Goal: Task Accomplishment & Management: Use online tool/utility

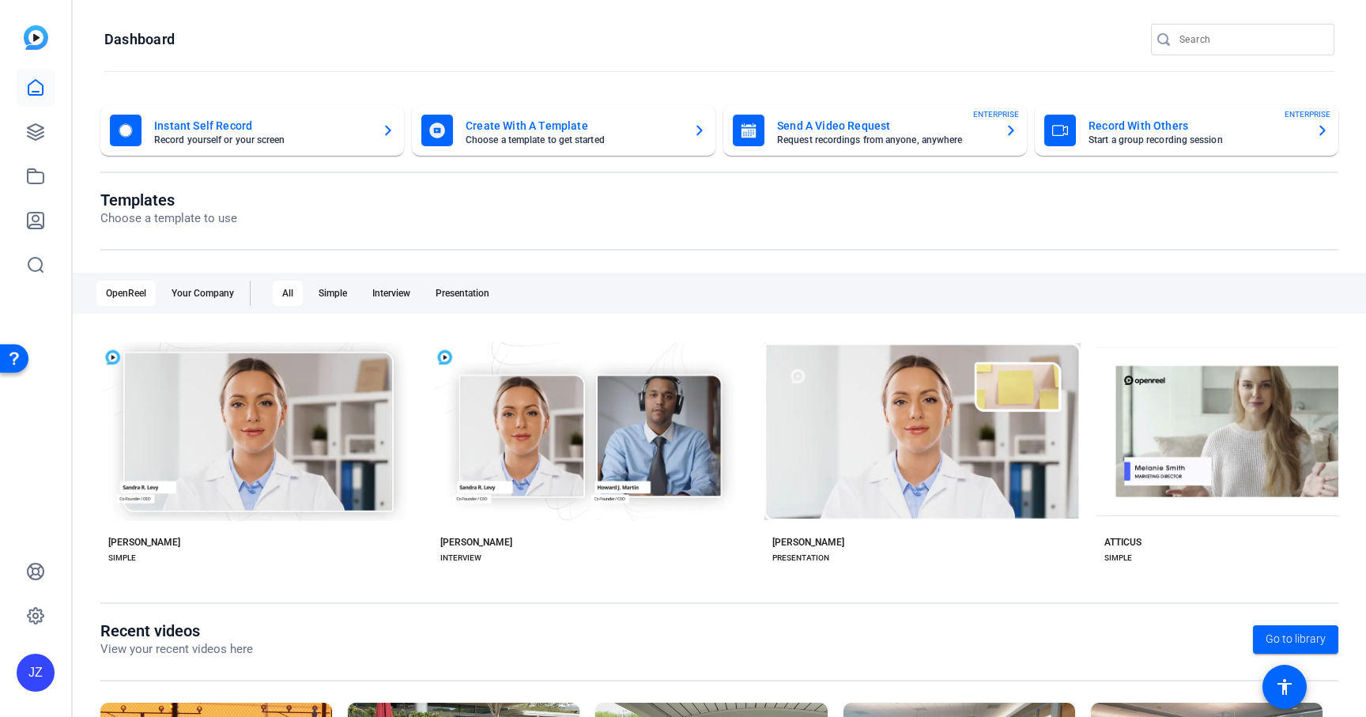
click at [1157, 130] on mat-card-title "Record With Others" at bounding box center [1195, 125] width 215 height 19
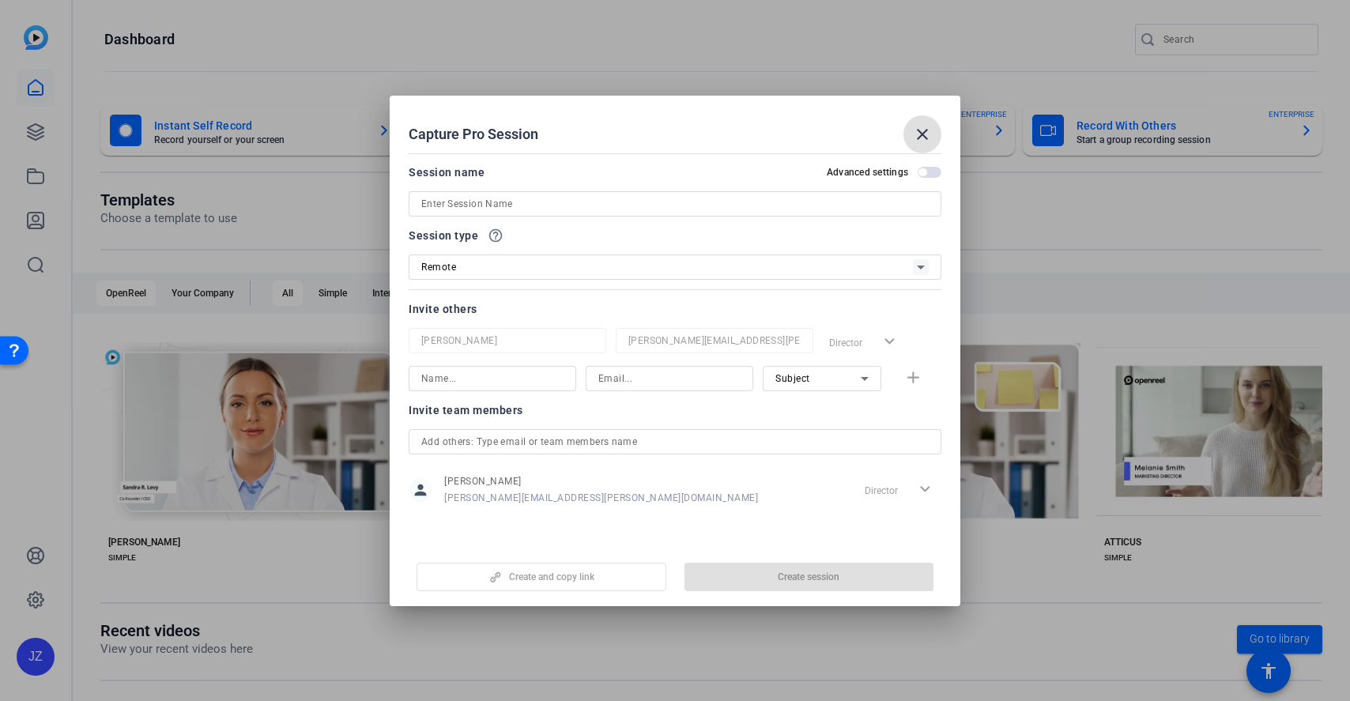
click at [473, 200] on input at bounding box center [674, 203] width 507 height 19
paste input "Angela Sims (AJYS) - Recording Session for CC-25003-01 CAAD Project"
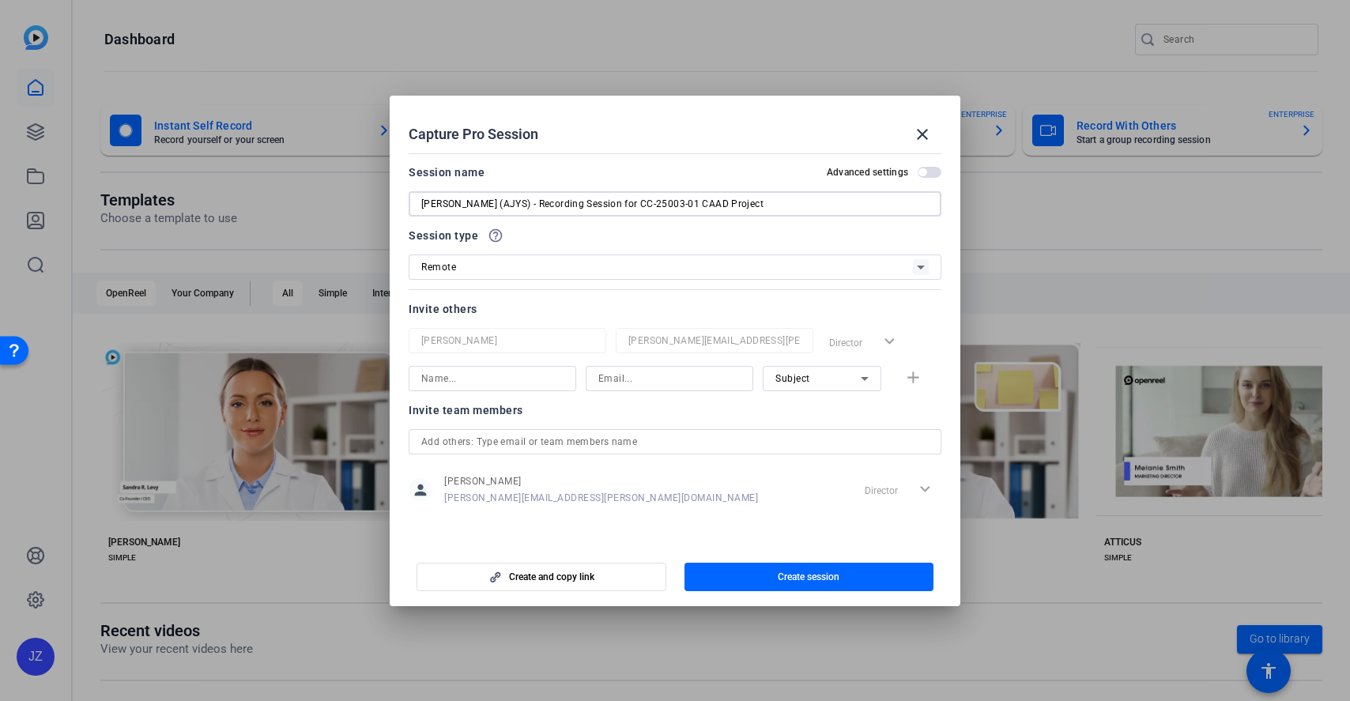
type input "Angela Sims (AJYS) - Recording Session for CC-25003-01 CAAD Project"
click at [662, 380] on input at bounding box center [669, 378] width 142 height 19
paste input "Jessica.Menardy@capgroup.com"
type input "Jessica.Menardy@capgroup.com"
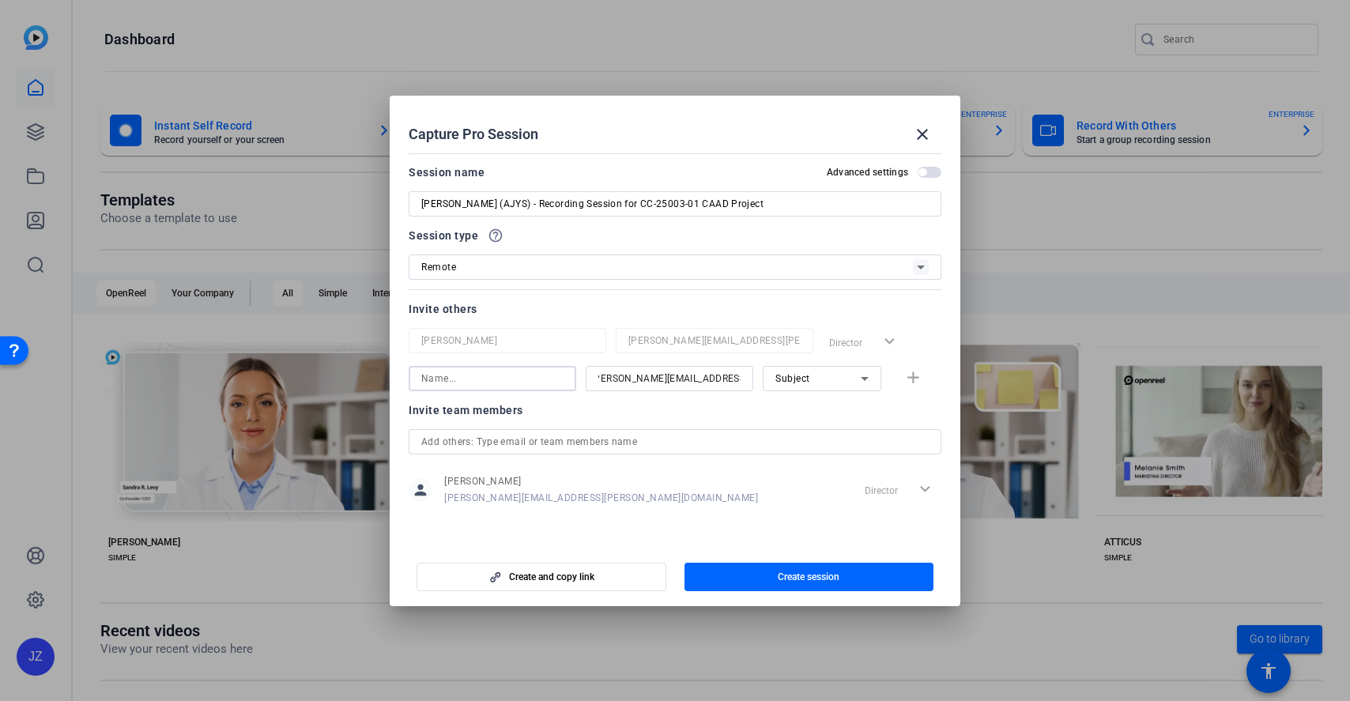
click at [462, 378] on input at bounding box center [492, 378] width 142 height 19
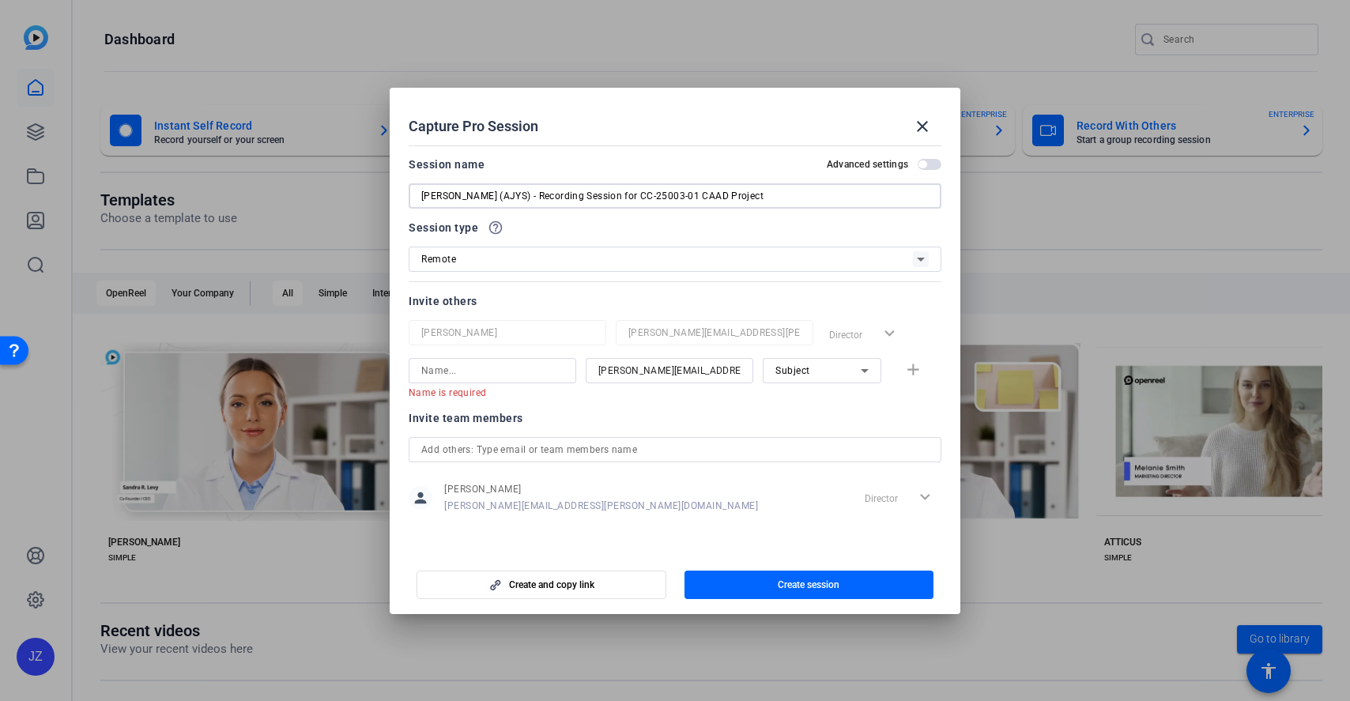
drag, startPoint x: 478, startPoint y: 201, endPoint x: 401, endPoint y: 201, distance: 77.5
click at [401, 201] on mat-dialog-content "Session name Advanced settings Angela Sims (AJYS) - Recording Session for CC-25…" at bounding box center [675, 345] width 571 height 412
drag, startPoint x: 528, startPoint y: 196, endPoint x: 503, endPoint y: 197, distance: 25.3
click at [503, 197] on input "Jessica Menardy (AJYS) - Recording Session for CC-25003-01 CAAD Project" at bounding box center [674, 196] width 507 height 19
click at [480, 197] on input "[PERSON_NAME] (JEQM) - Recording Session for CC-25003-01 CAAD Project" at bounding box center [674, 196] width 507 height 19
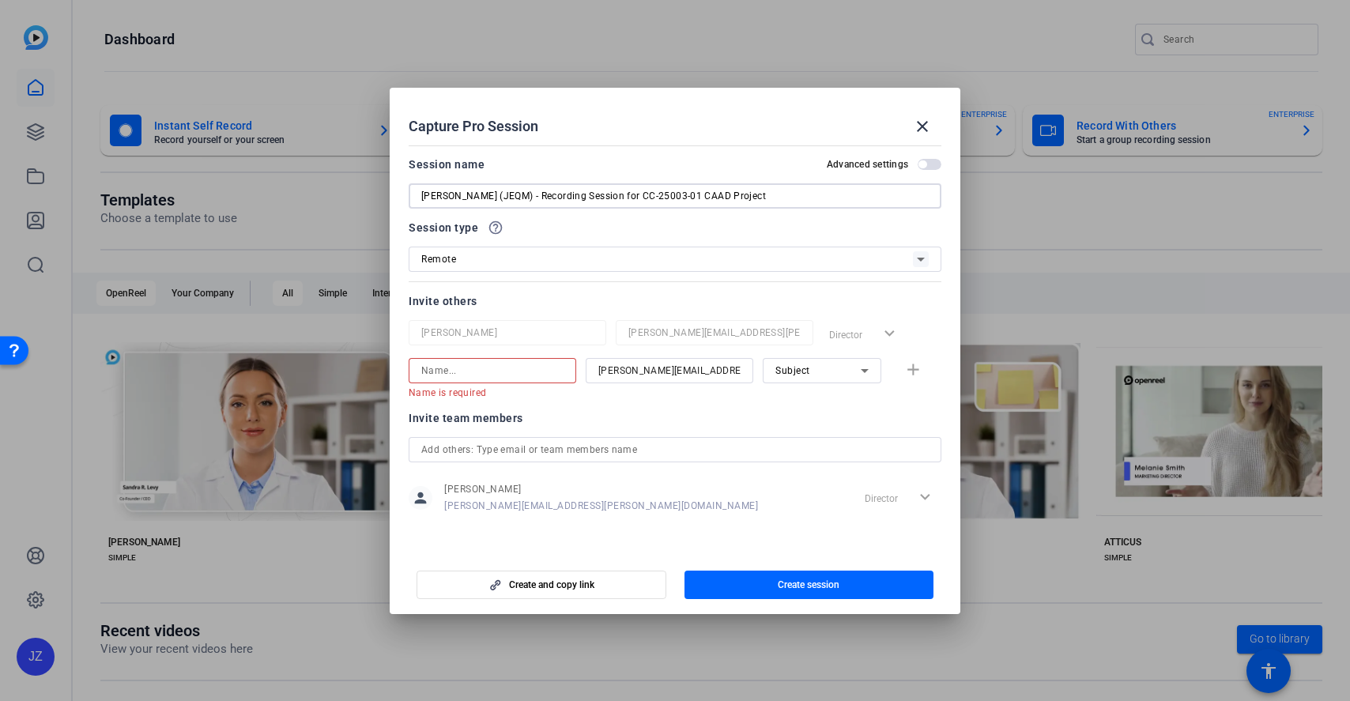
type input "[PERSON_NAME] (JEQM) - Recording Session for CC-25003-01 CAAD Project"
click at [480, 359] on div at bounding box center [492, 370] width 142 height 25
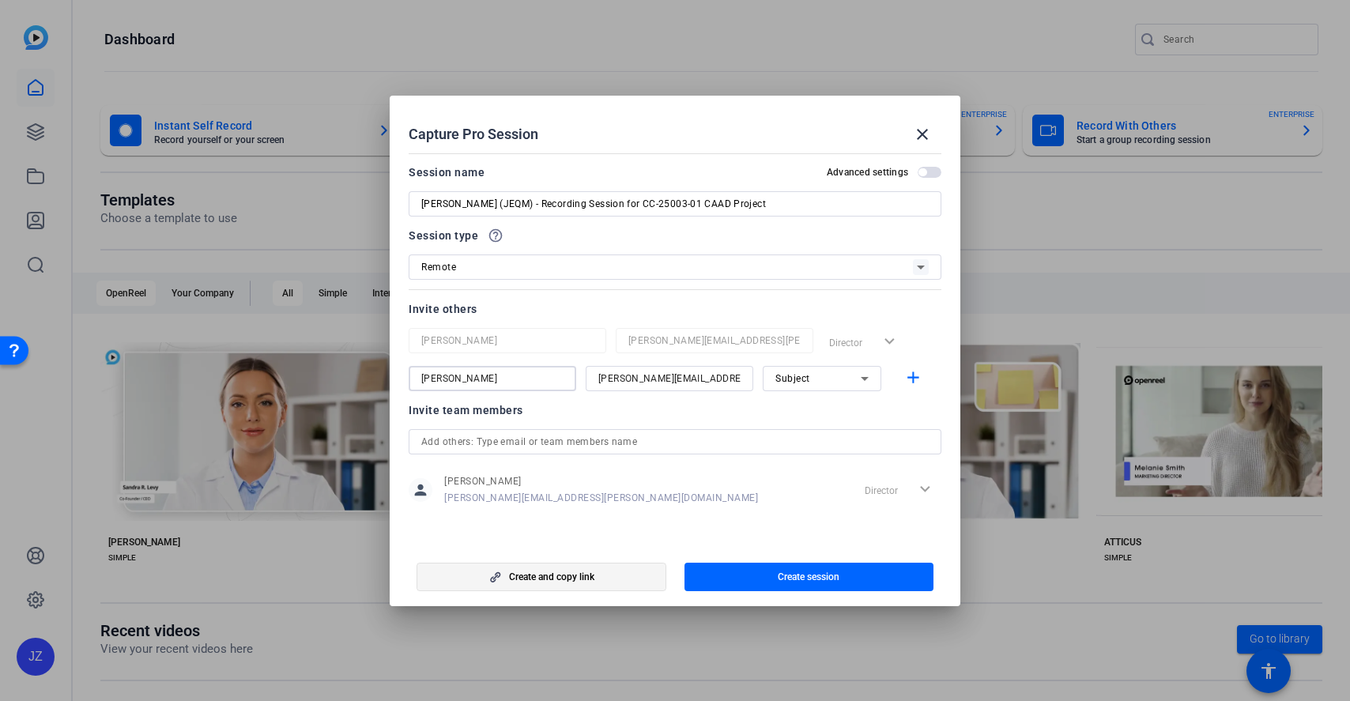
type input "Jessica Menardy"
drag, startPoint x: 594, startPoint y: 576, endPoint x: 570, endPoint y: 577, distance: 23.7
click at [594, 576] on span "Create and copy link" at bounding box center [551, 577] width 85 height 13
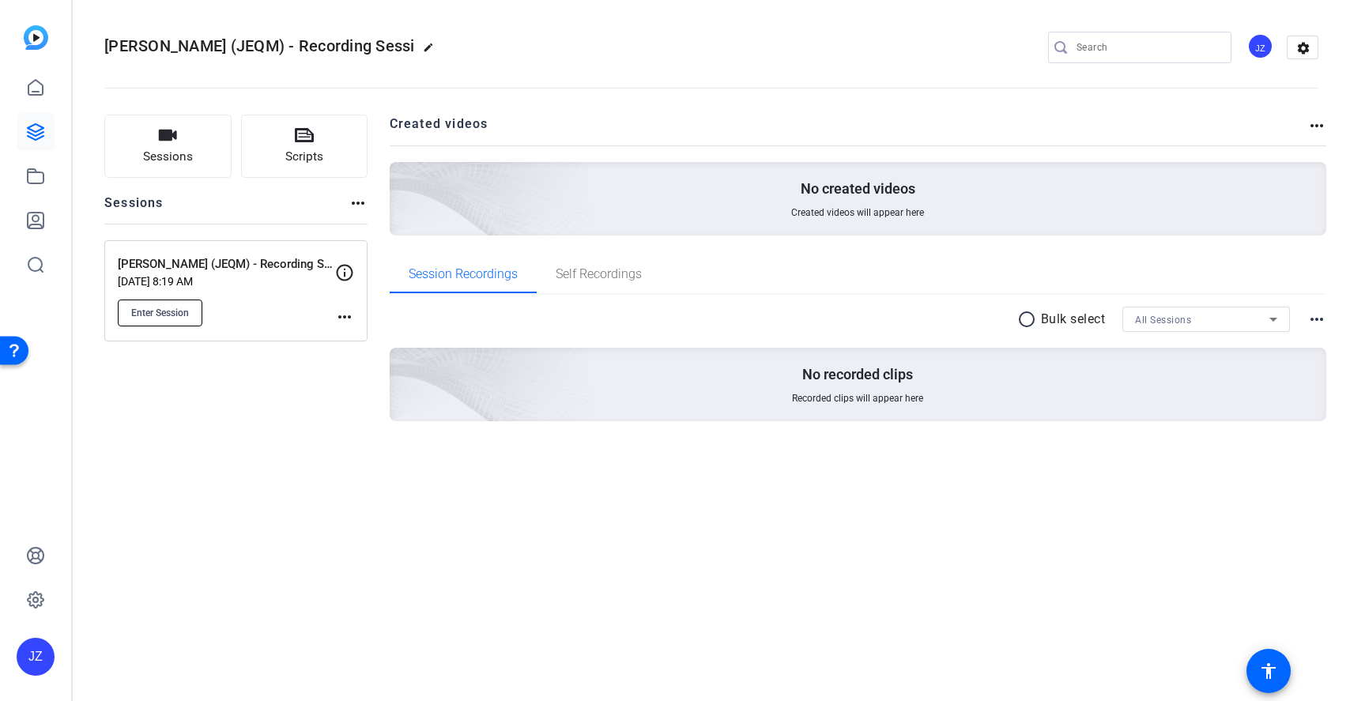
click at [172, 310] on span "Enter Session" at bounding box center [160, 313] width 58 height 13
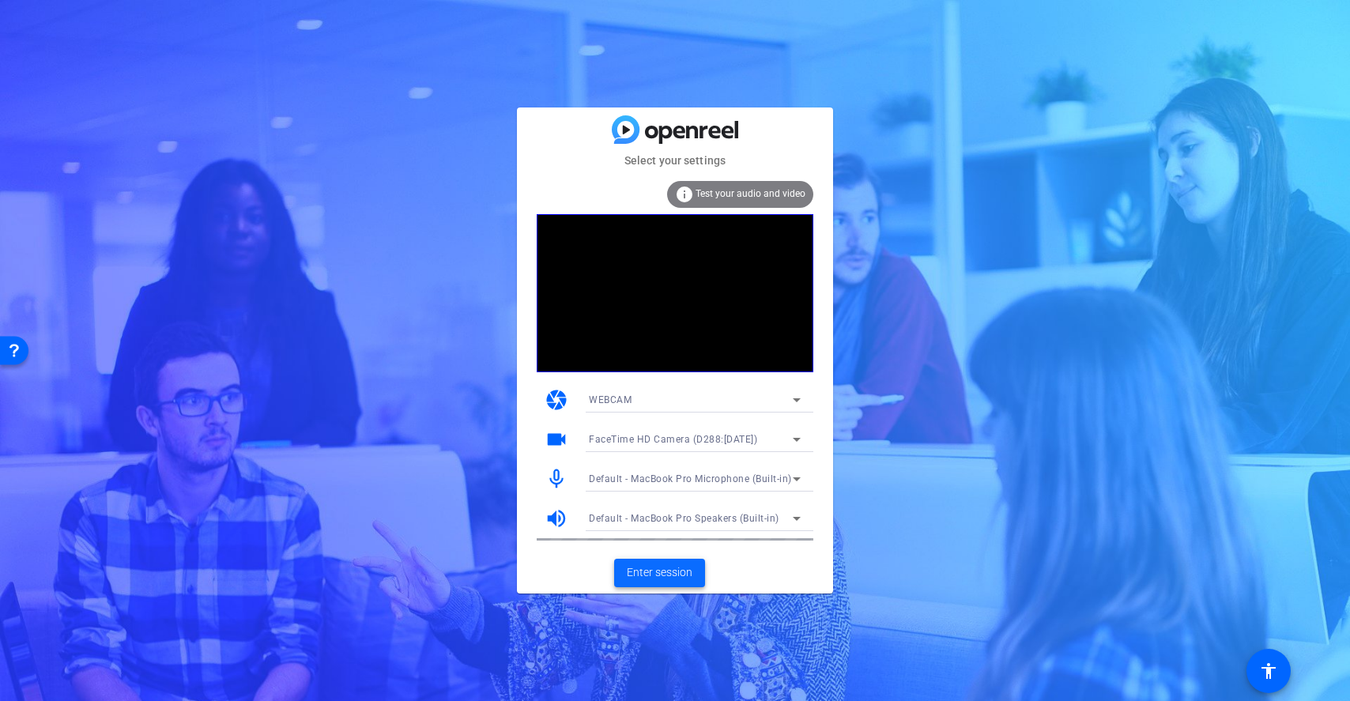
click at [675, 571] on span "Enter session" at bounding box center [660, 572] width 66 height 17
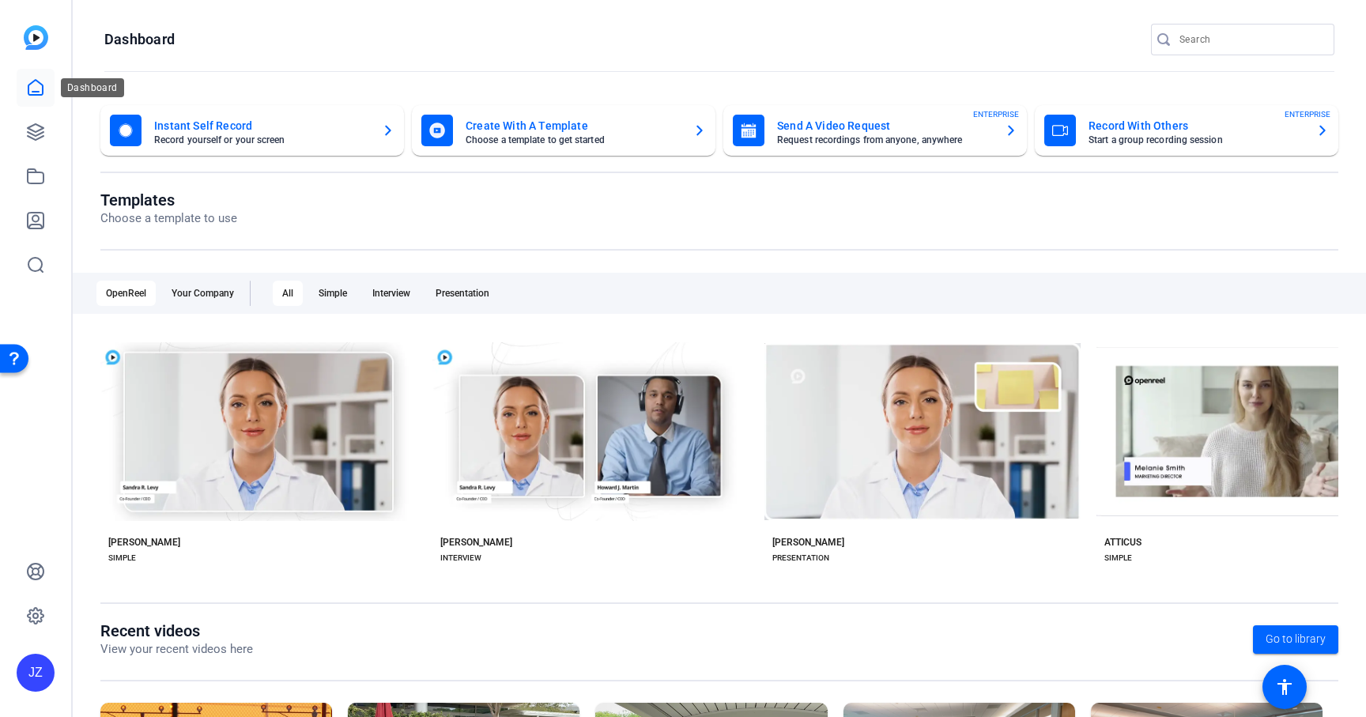
click at [36, 91] on icon at bounding box center [35, 87] width 14 height 15
drag, startPoint x: 39, startPoint y: 130, endPoint x: 51, endPoint y: 138, distance: 14.7
click at [39, 130] on icon at bounding box center [36, 132] width 16 height 16
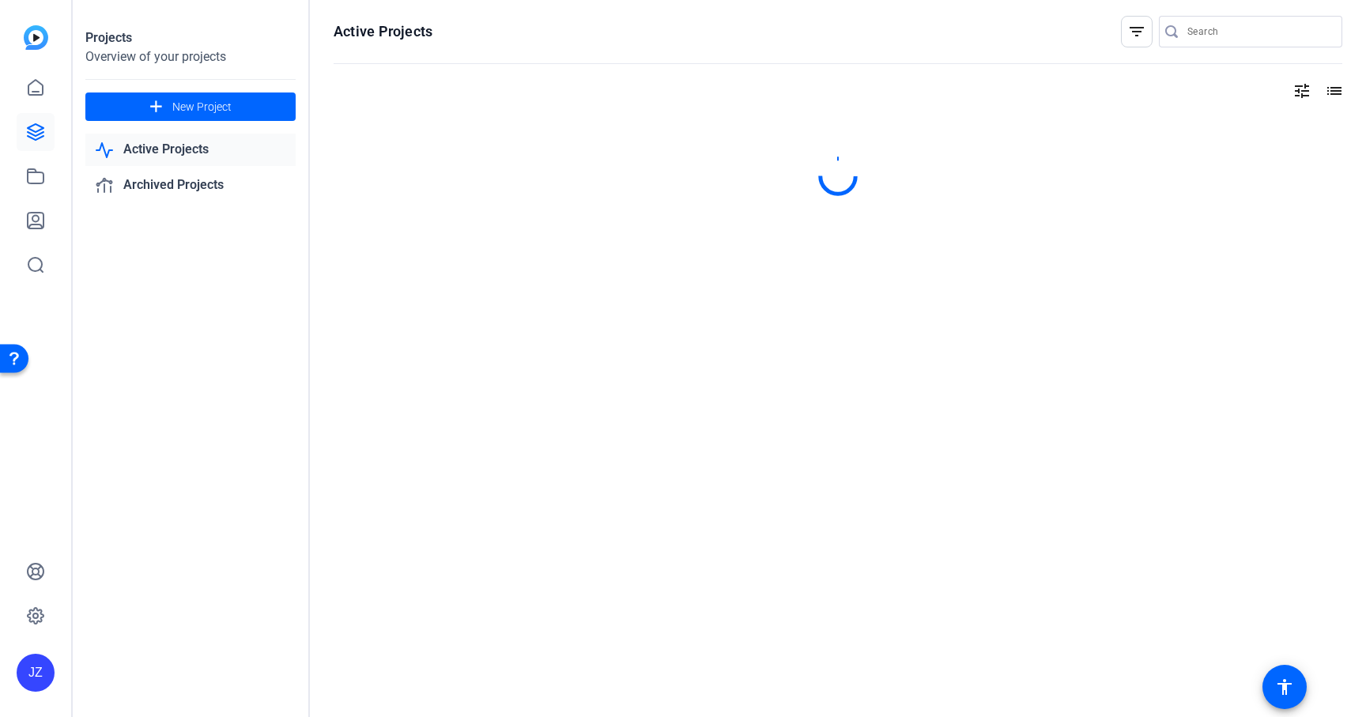
click at [168, 146] on link "Active Projects" at bounding box center [190, 150] width 210 height 32
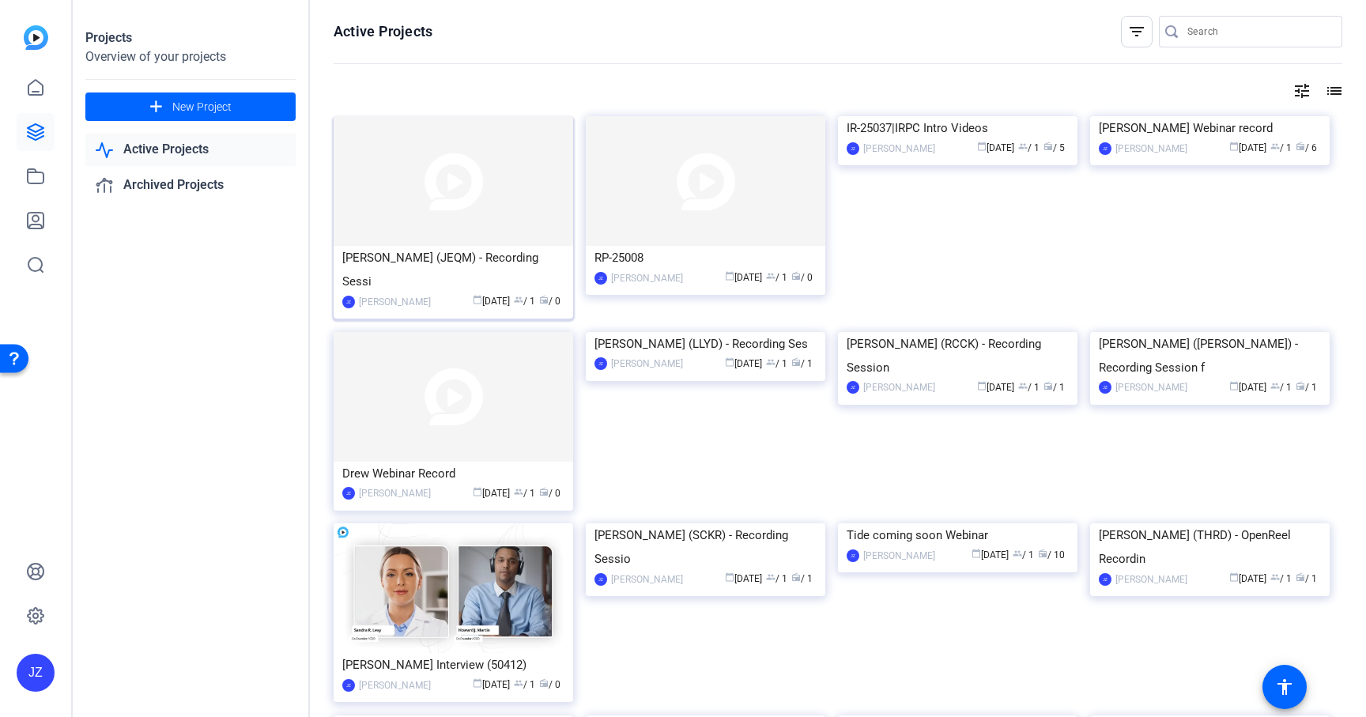
click at [448, 274] on div "Jessica Menardy (JEQM) - Recording Sessi" at bounding box center [453, 269] width 222 height 47
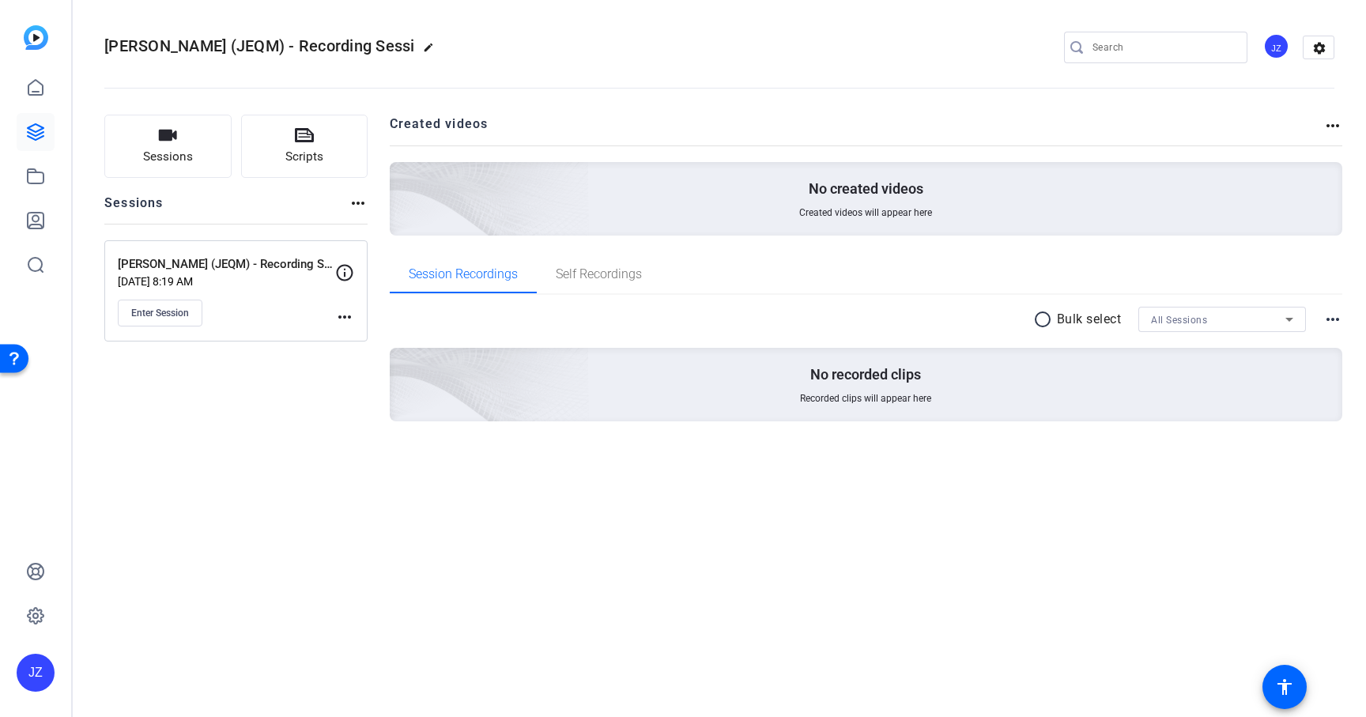
click at [346, 315] on mat-icon "more_horiz" at bounding box center [344, 316] width 19 height 19
click at [289, 322] on div at bounding box center [683, 358] width 1366 height 717
click at [192, 318] on button "Enter Session" at bounding box center [160, 313] width 85 height 27
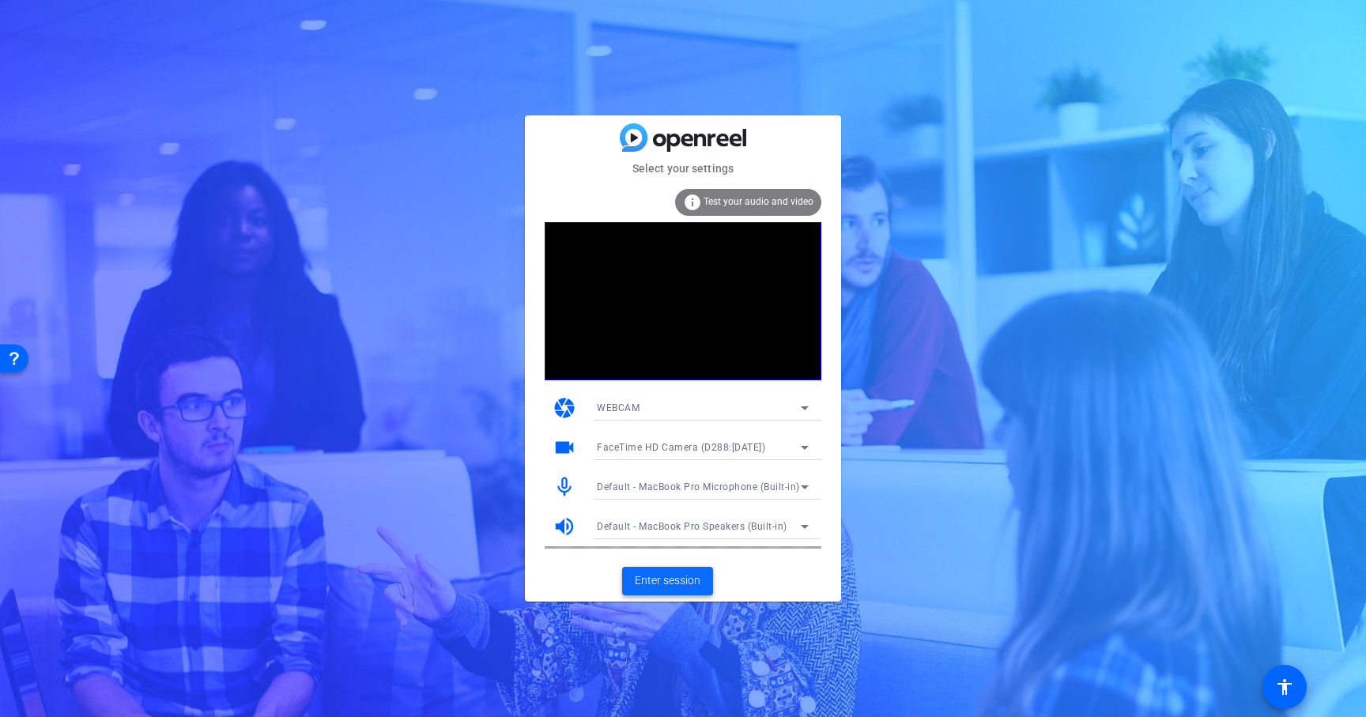
click at [678, 575] on span "Enter session" at bounding box center [668, 580] width 66 height 17
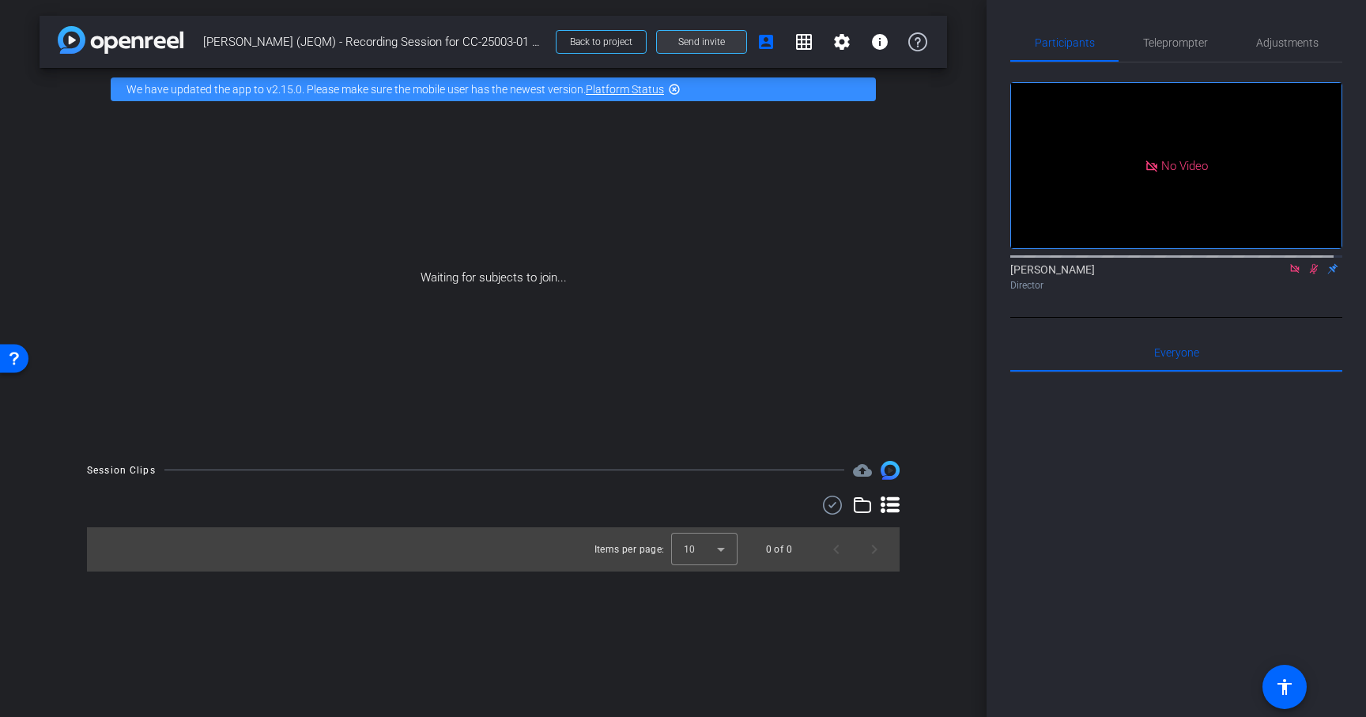
click at [726, 48] on span at bounding box center [701, 42] width 89 height 38
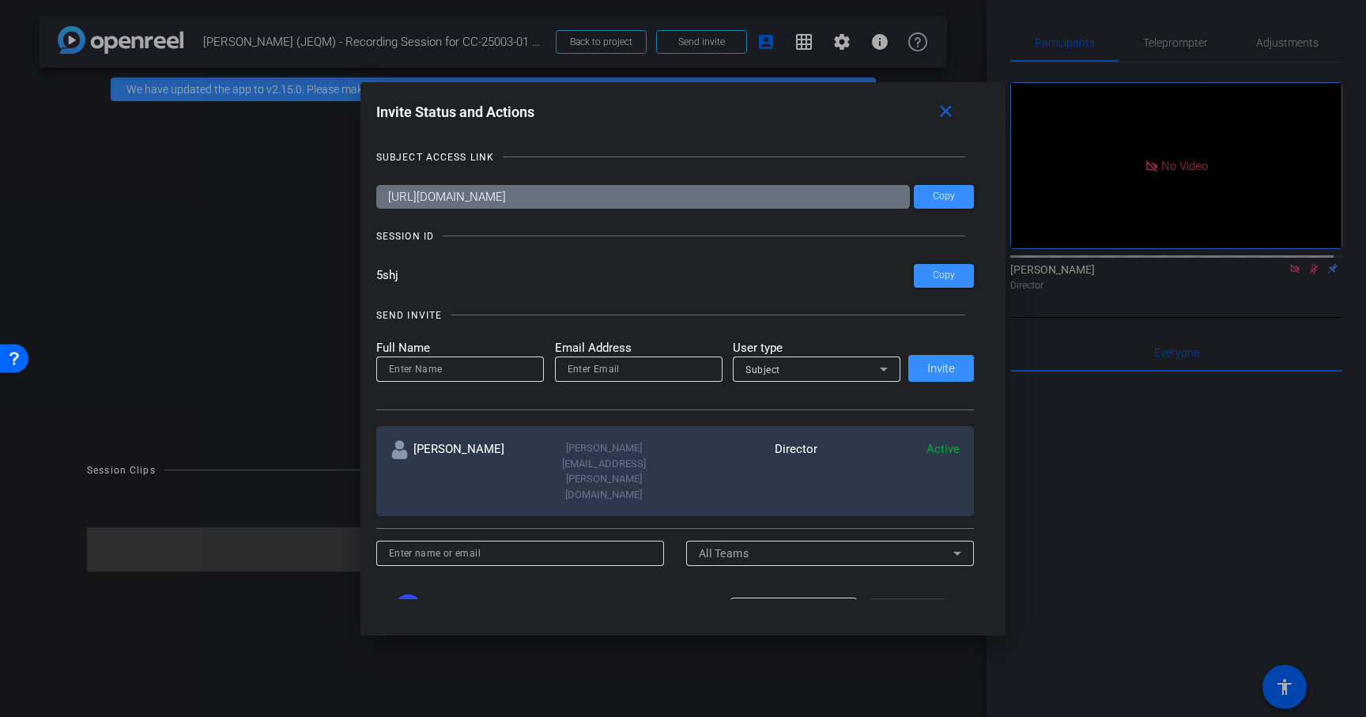
drag, startPoint x: 402, startPoint y: 276, endPoint x: 361, endPoint y: 277, distance: 40.3
click at [361, 276] on div "Invite Status and Actions close SUBJECT ACCESS LINK [URL][DOMAIN_NAME] Copy SES…" at bounding box center [683, 349] width 646 height 534
click at [953, 116] on mat-icon "close" at bounding box center [946, 112] width 20 height 20
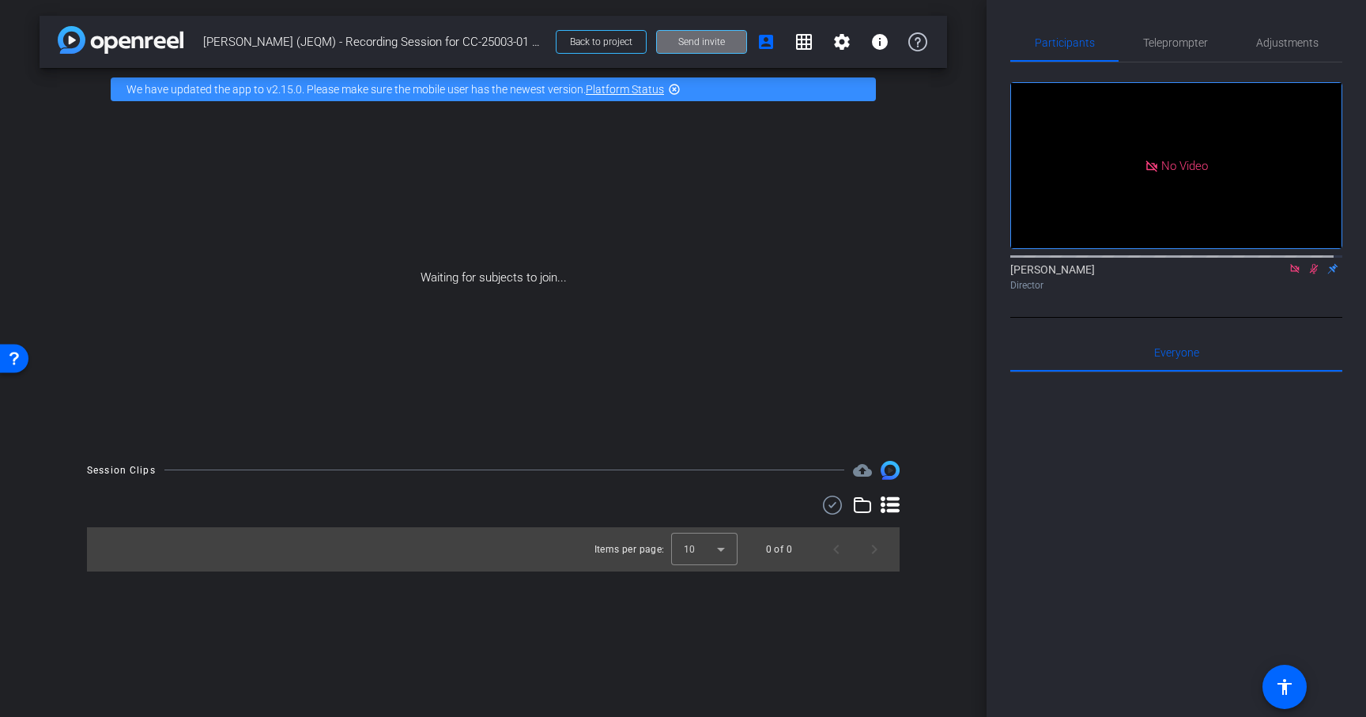
click at [694, 41] on span "Send invite" at bounding box center [701, 42] width 47 height 13
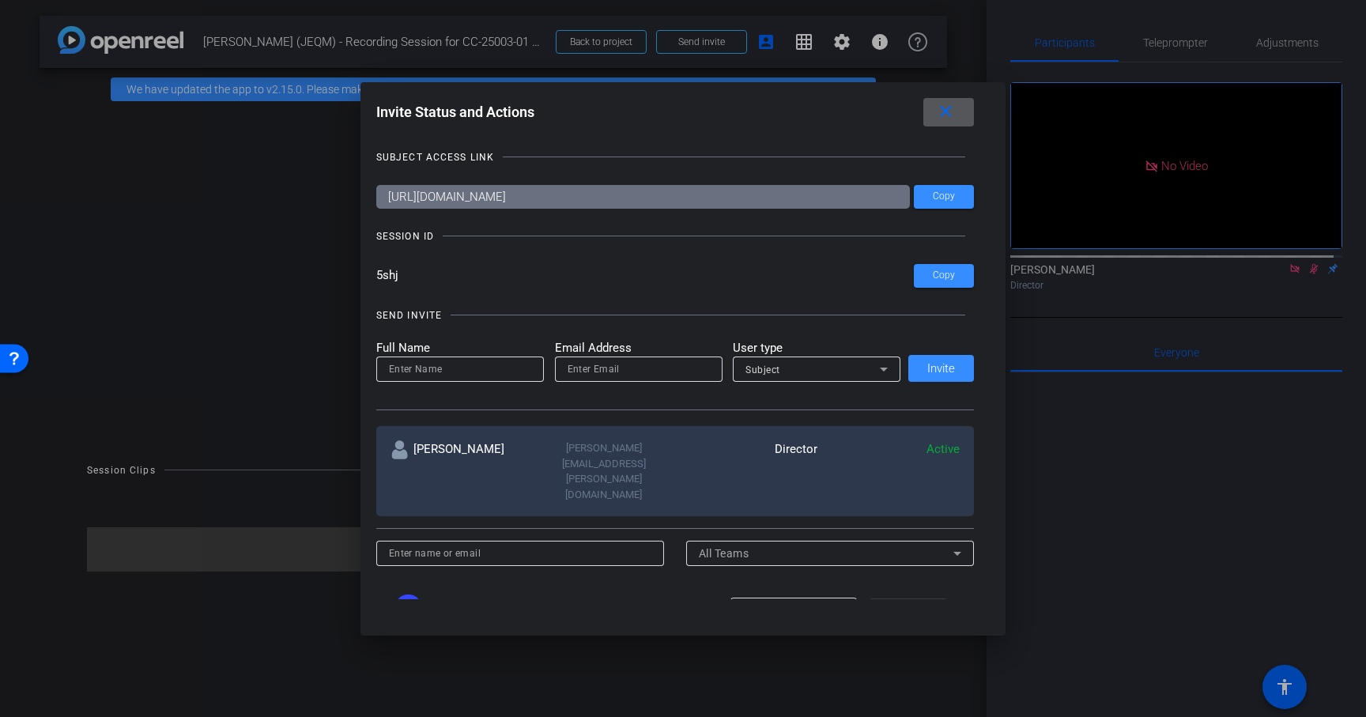
click at [250, 291] on div at bounding box center [683, 358] width 1366 height 717
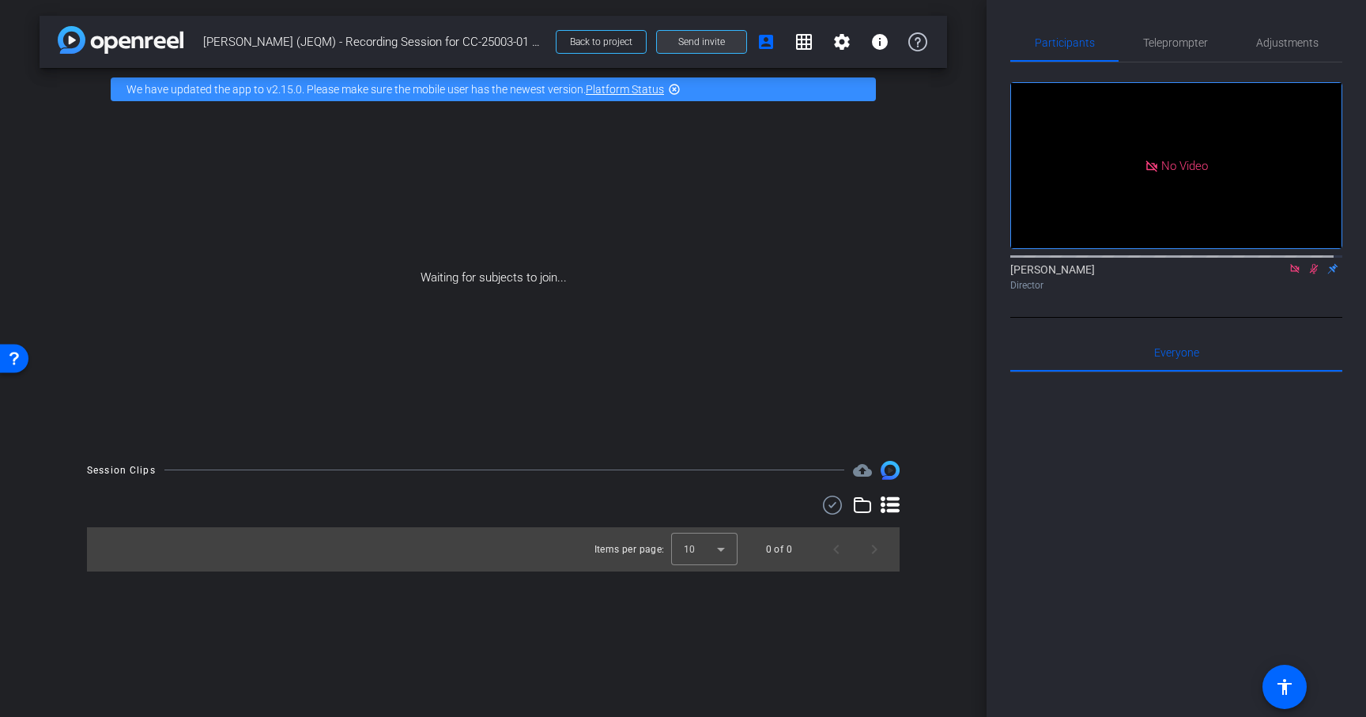
click at [713, 46] on span "Send invite" at bounding box center [701, 42] width 47 height 13
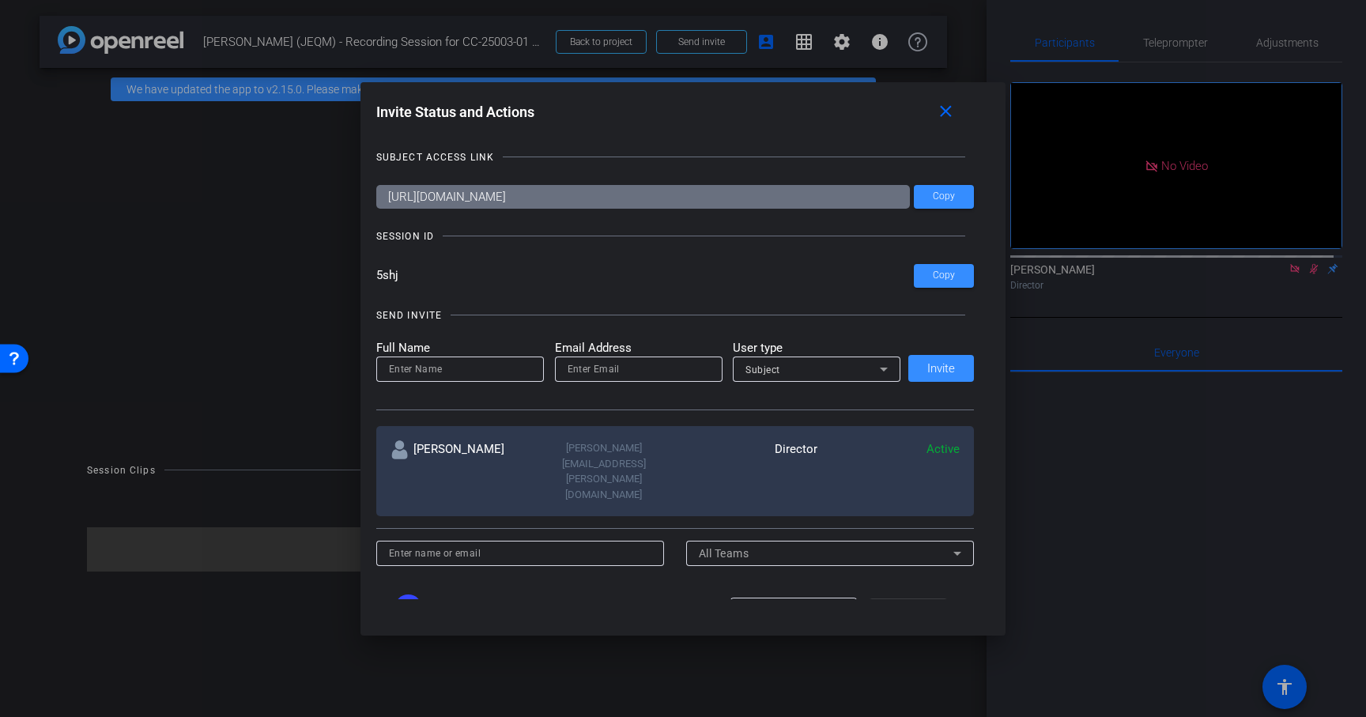
click at [264, 298] on div at bounding box center [683, 358] width 1366 height 717
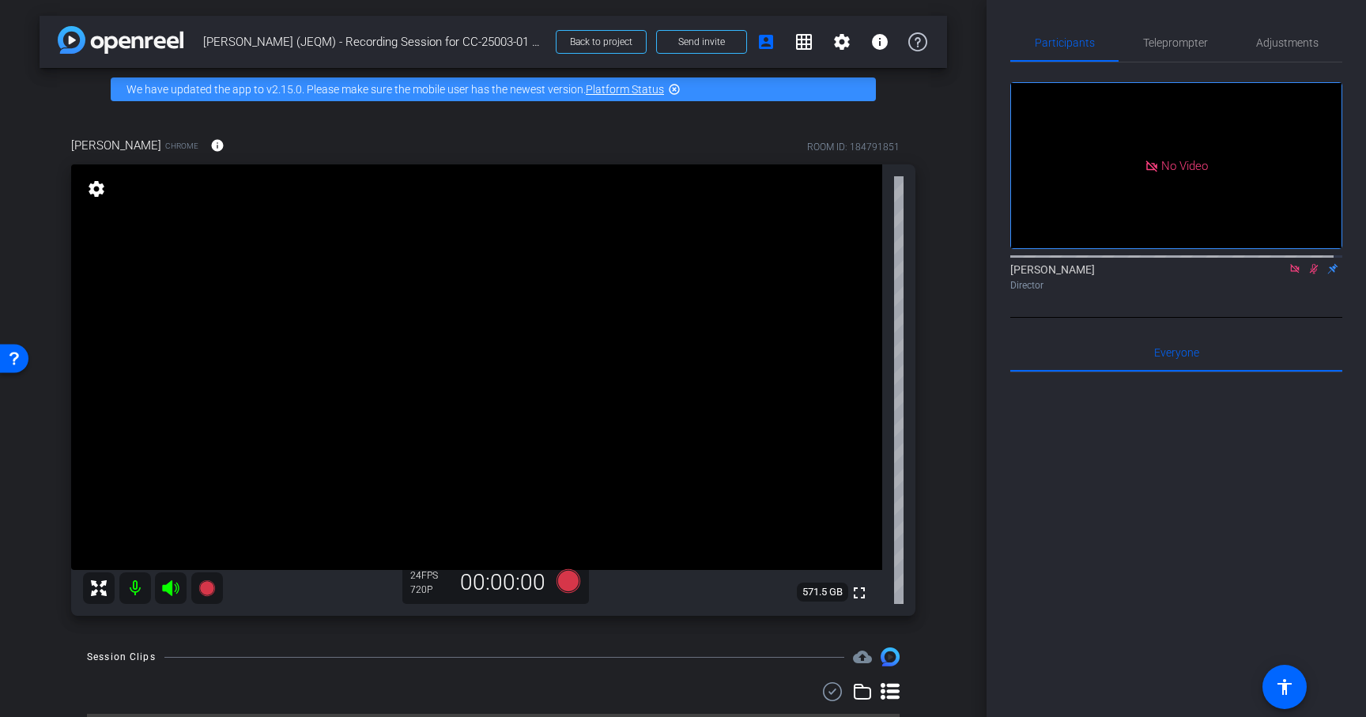
click at [1288, 274] on icon at bounding box center [1294, 268] width 13 height 11
click at [1291, 274] on icon at bounding box center [1295, 269] width 9 height 10
click at [1287, 41] on span "Adjustments" at bounding box center [1287, 42] width 62 height 11
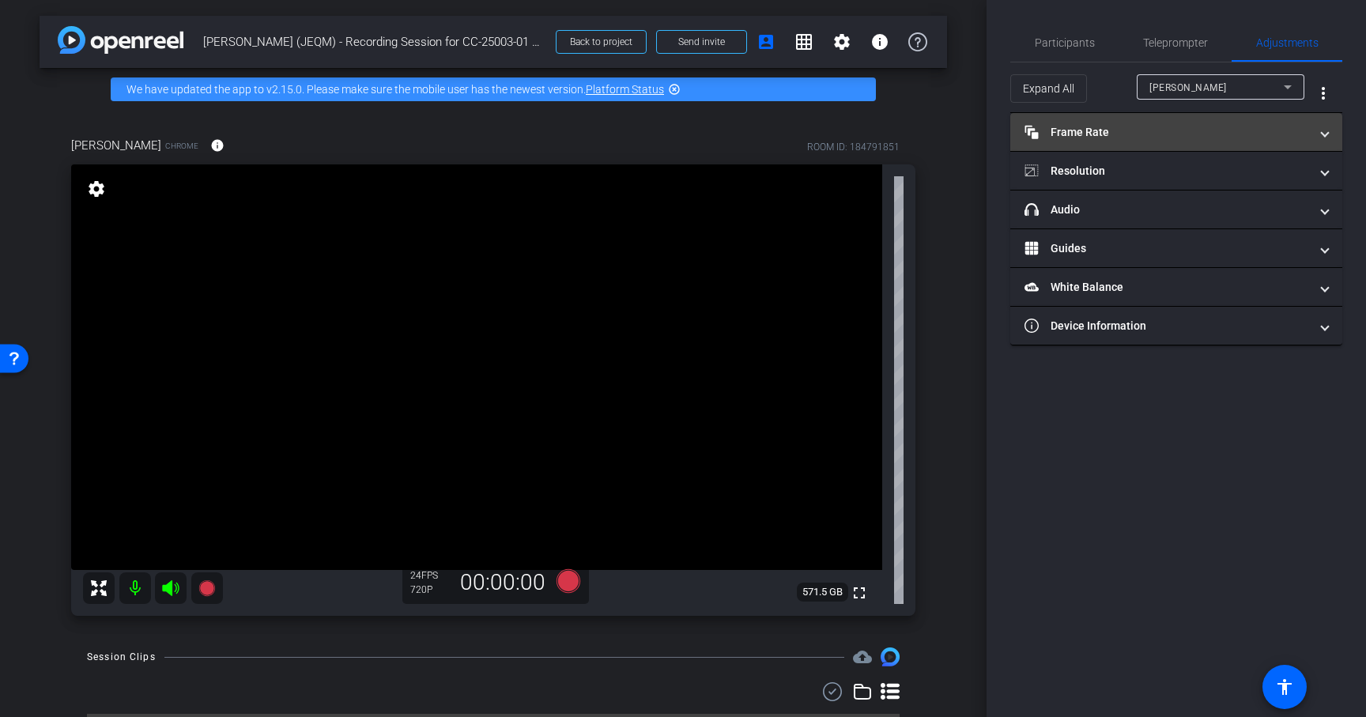
click at [1116, 142] on mat-expansion-panel-header "Frame Rate Frame Rate" at bounding box center [1176, 132] width 332 height 38
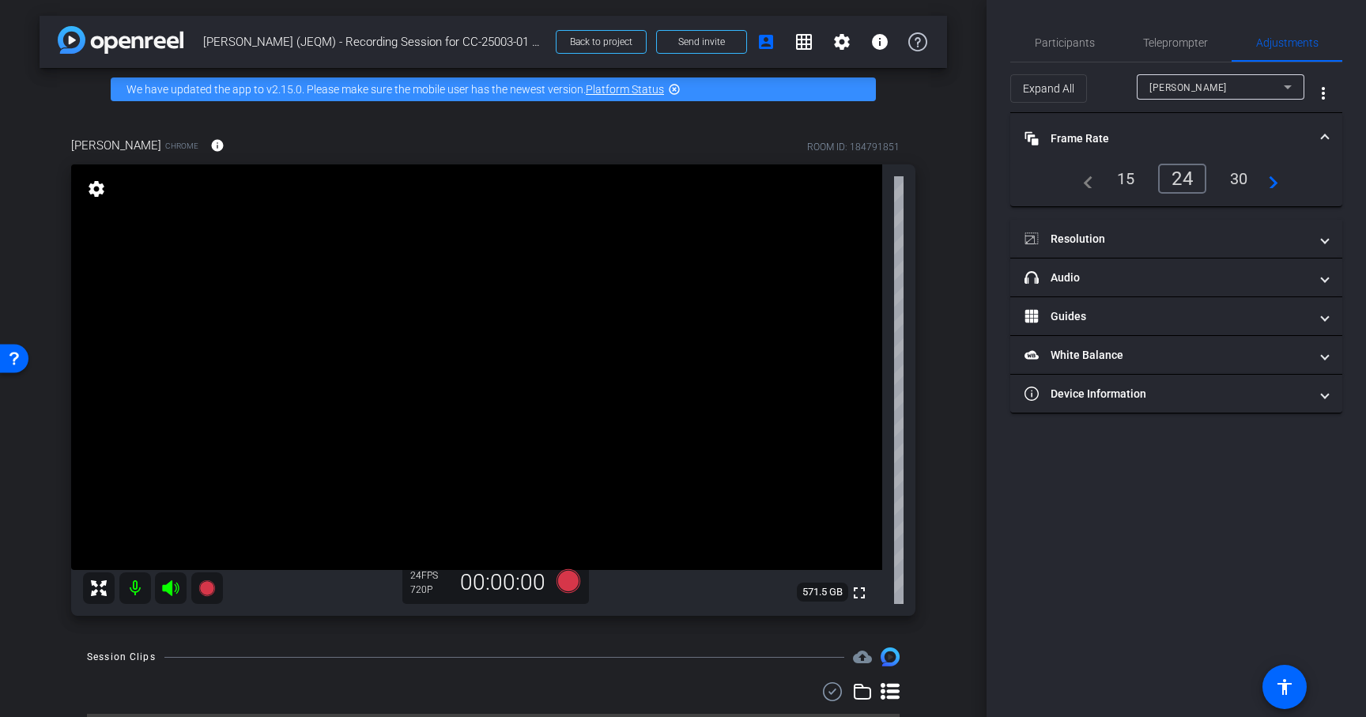
drag, startPoint x: 1237, startPoint y: 176, endPoint x: 1216, endPoint y: 207, distance: 37.0
click at [1238, 176] on div "30" at bounding box center [1239, 178] width 42 height 27
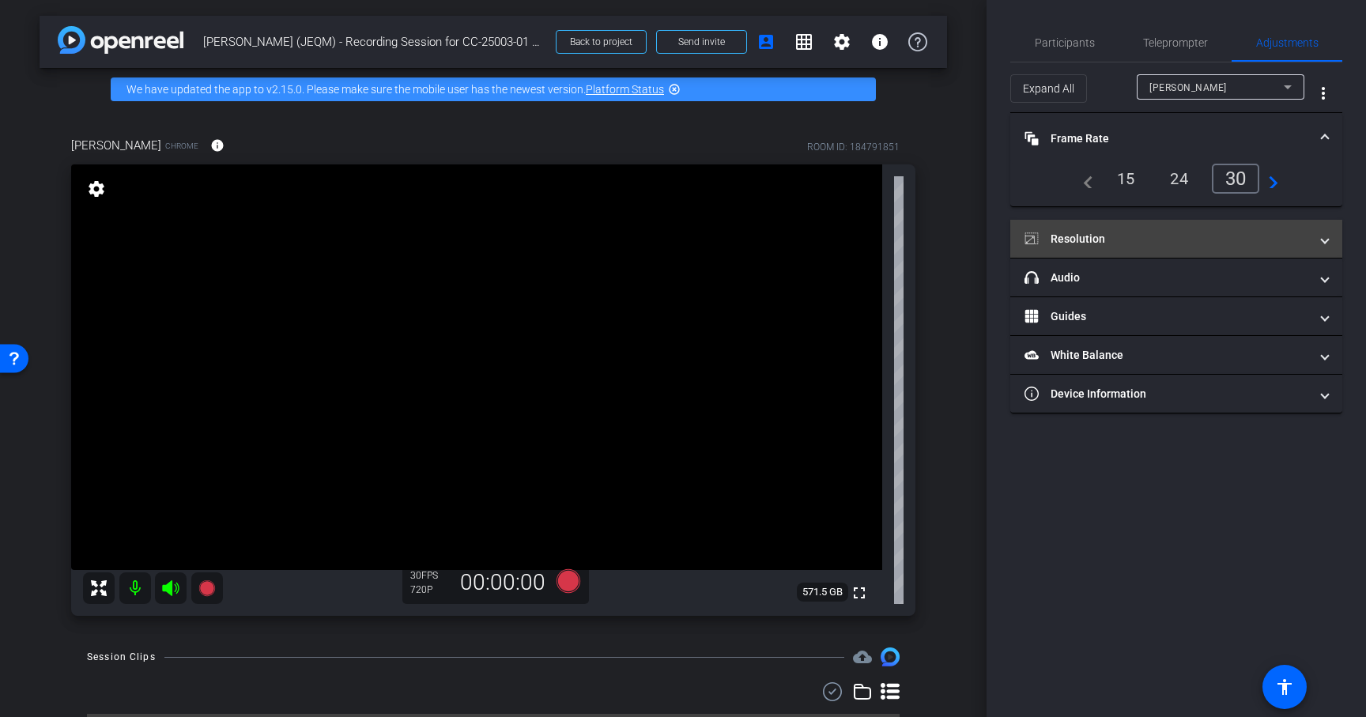
click at [1143, 228] on mat-expansion-panel-header "Resolution" at bounding box center [1176, 239] width 332 height 38
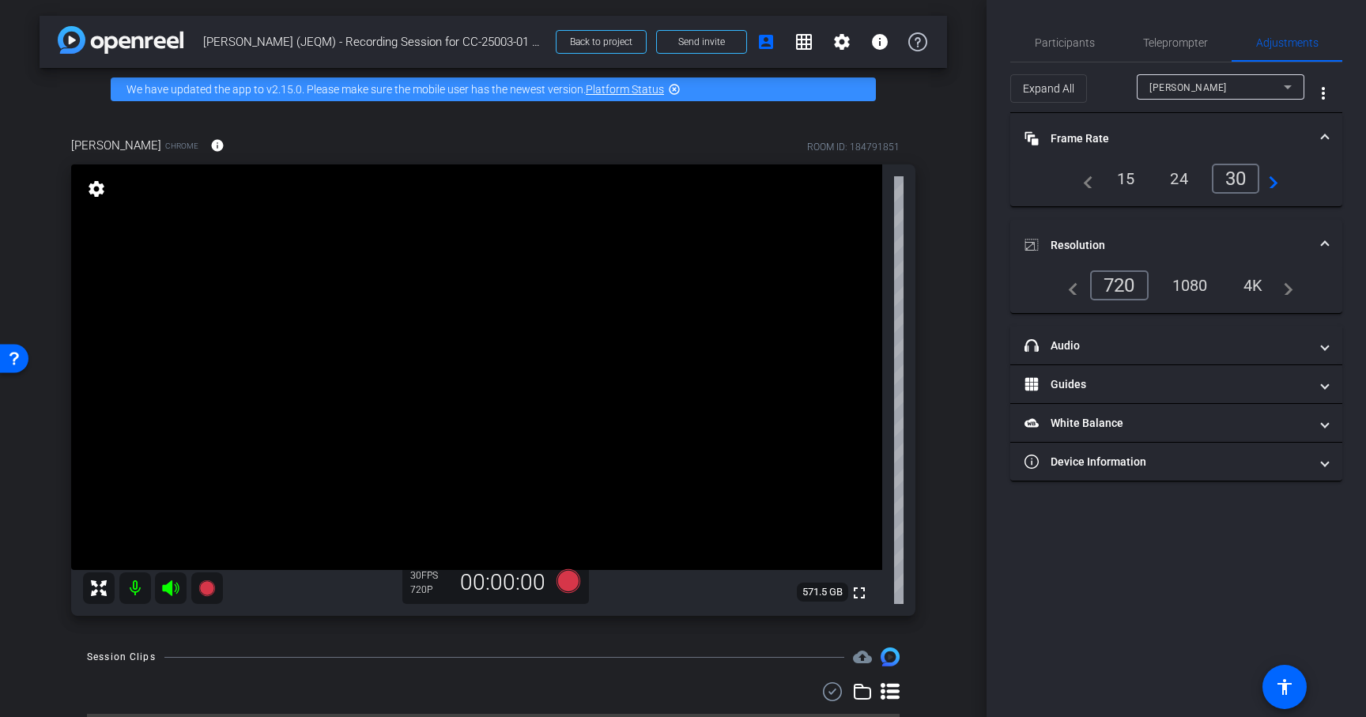
click at [1186, 283] on div "1080" at bounding box center [1189, 285] width 59 height 27
drag, startPoint x: 1044, startPoint y: 43, endPoint x: 917, endPoint y: 237, distance: 232.4
click at [1044, 43] on span "Participants" at bounding box center [1065, 42] width 60 height 11
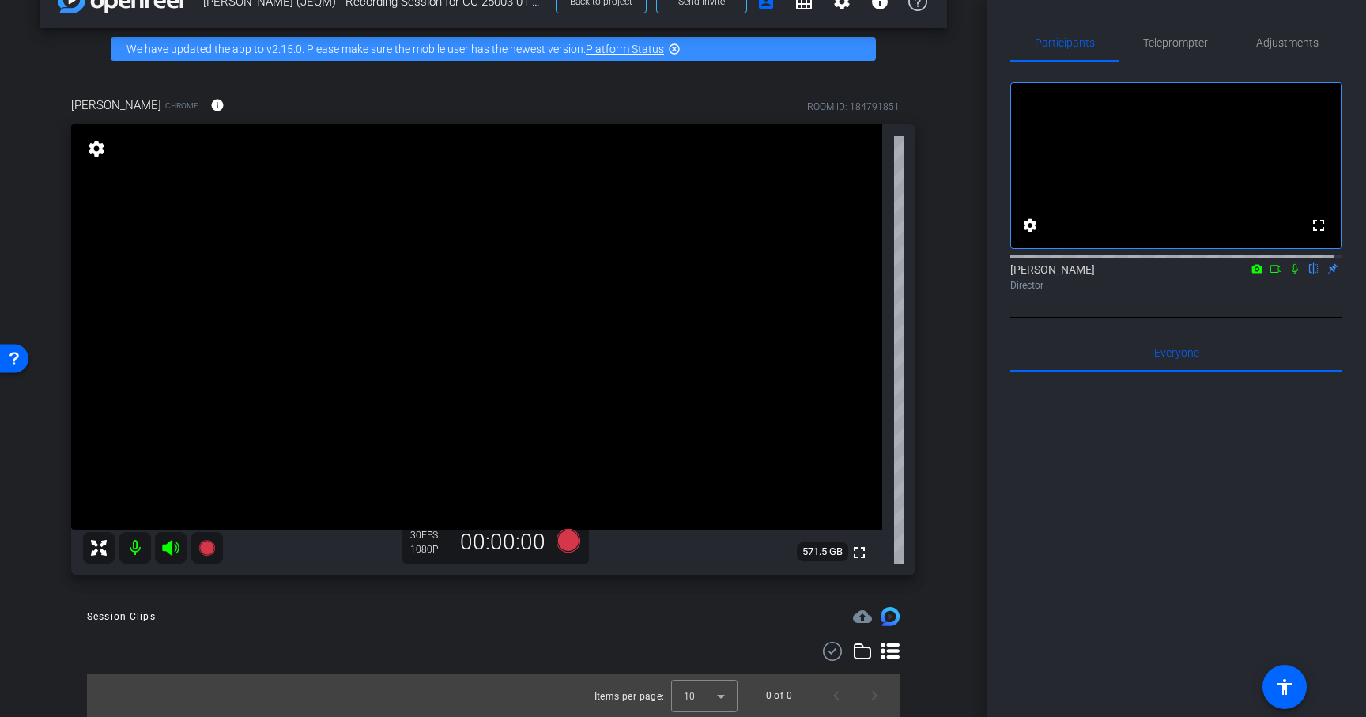
scroll to position [41, 0]
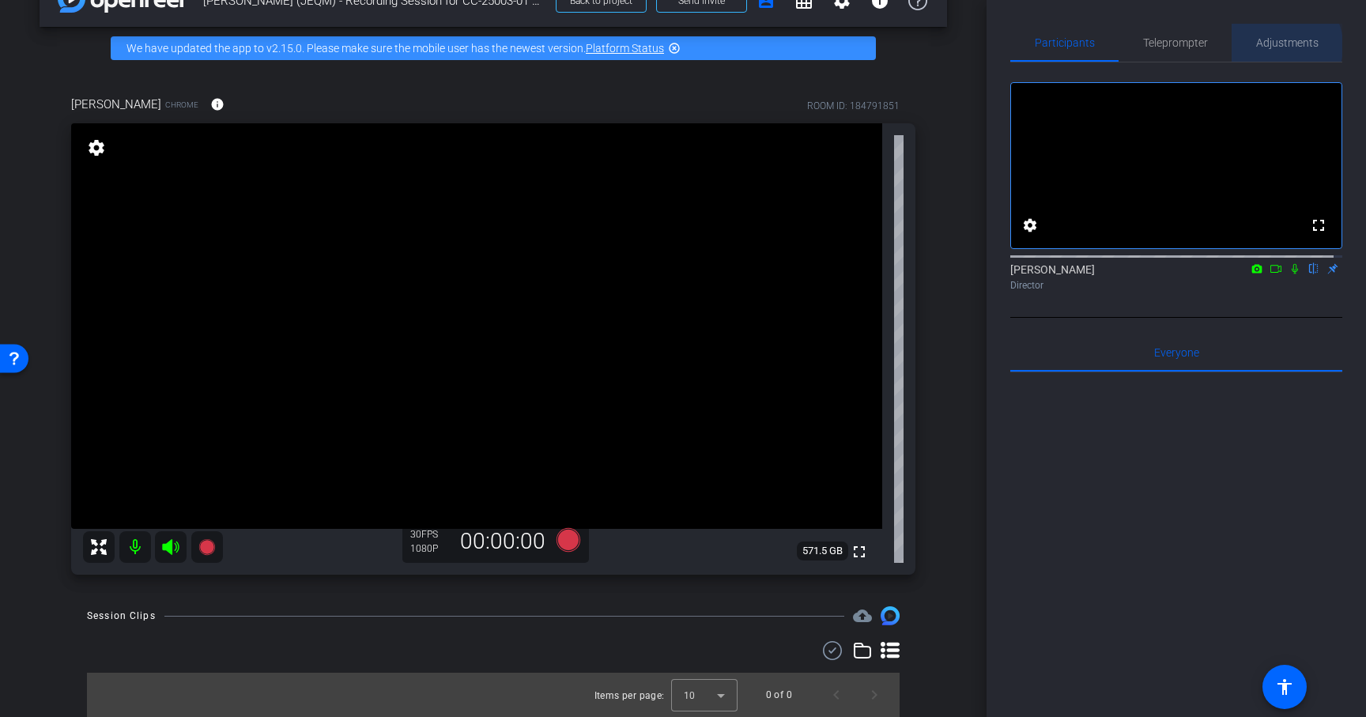
drag, startPoint x: 1272, startPoint y: 46, endPoint x: 1251, endPoint y: 51, distance: 21.3
click at [1272, 46] on span "Adjustments" at bounding box center [1287, 42] width 62 height 11
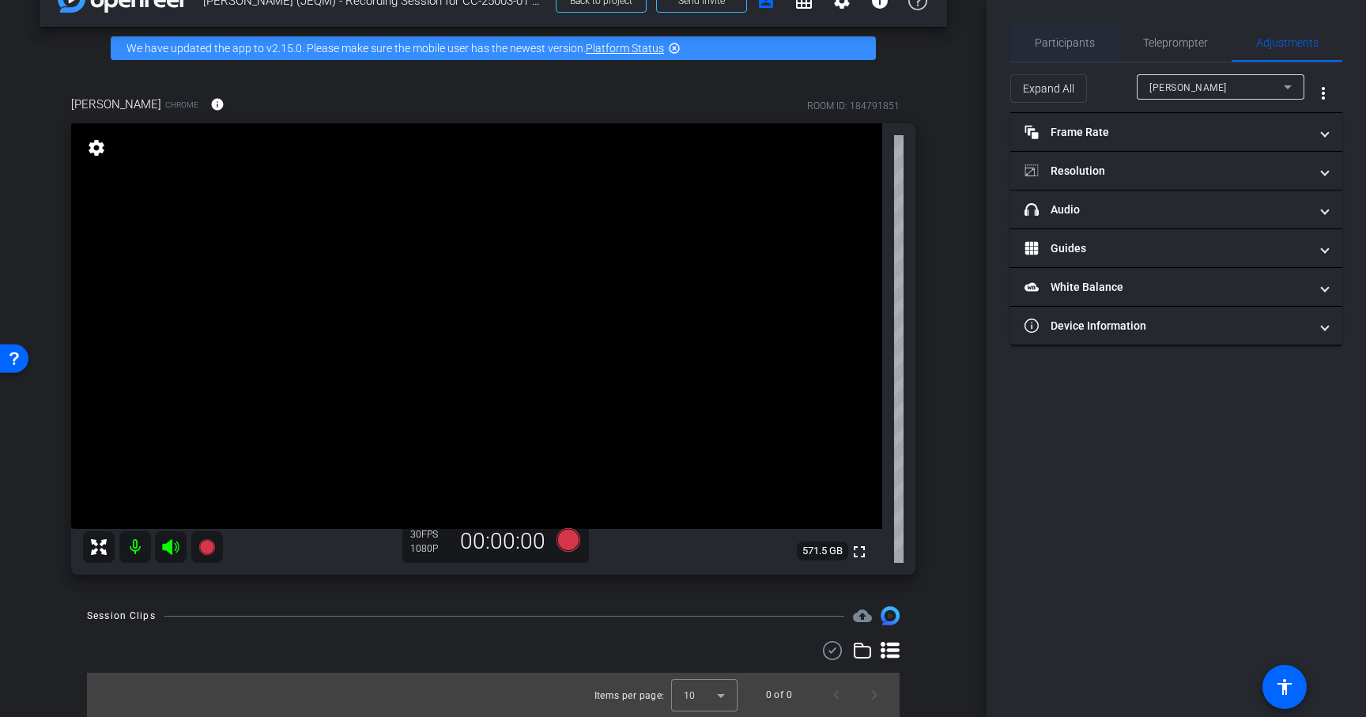
drag, startPoint x: 1075, startPoint y: 43, endPoint x: 1066, endPoint y: 51, distance: 11.2
click at [1075, 43] on span "Participants" at bounding box center [1065, 42] width 60 height 11
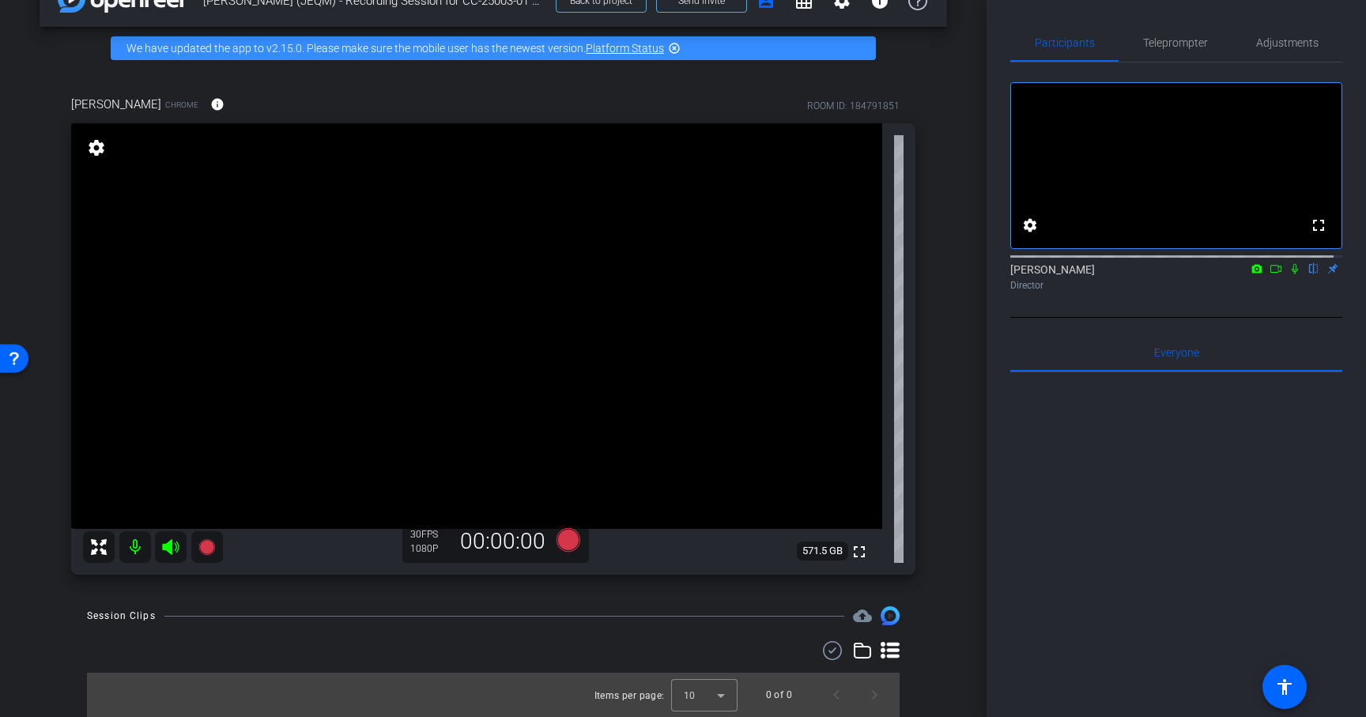
click at [1270, 273] on icon at bounding box center [1275, 269] width 11 height 8
click at [1310, 274] on icon at bounding box center [1313, 269] width 6 height 10
click at [1307, 274] on icon at bounding box center [1313, 268] width 13 height 11
click at [1288, 274] on icon at bounding box center [1294, 268] width 13 height 11
click at [563, 538] on icon at bounding box center [568, 540] width 24 height 24
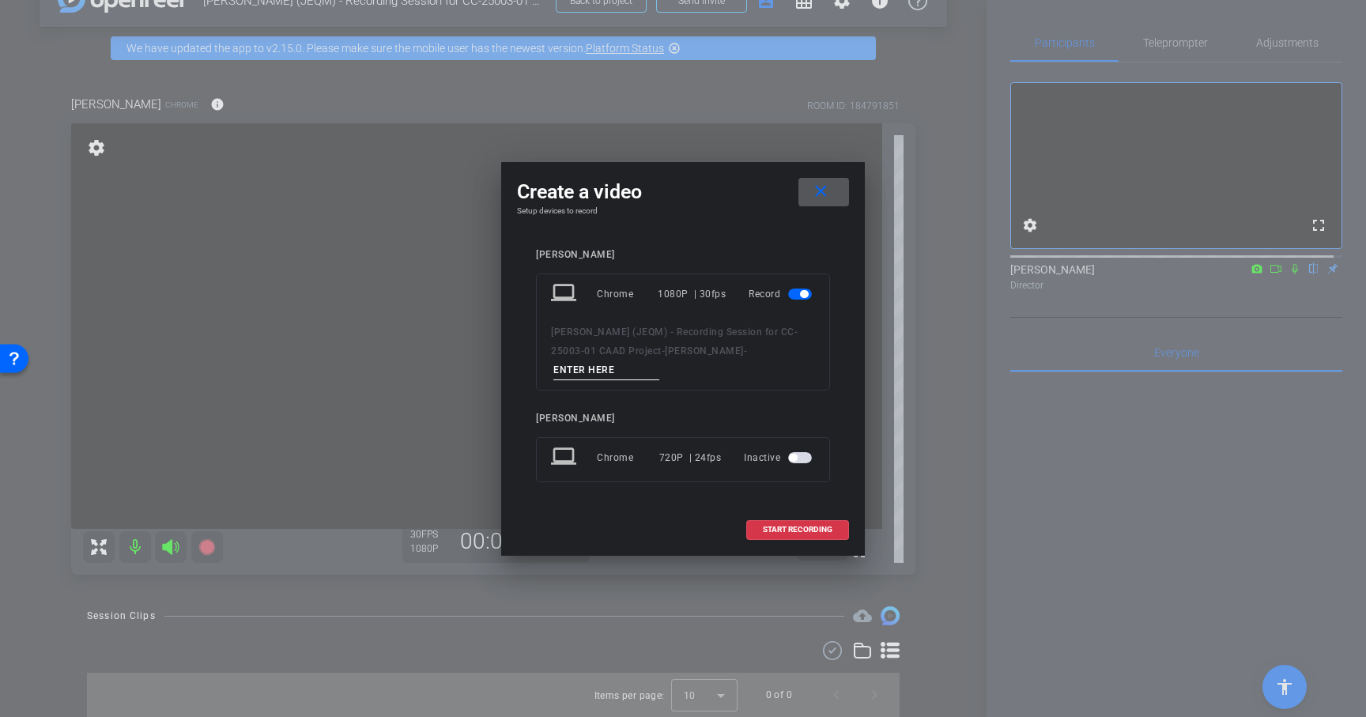
click at [628, 375] on input at bounding box center [606, 370] width 106 height 20
click at [624, 375] on input at bounding box center [606, 370] width 106 height 20
type input "Take 1"
click at [806, 530] on span "START RECORDING" at bounding box center [798, 530] width 70 height 8
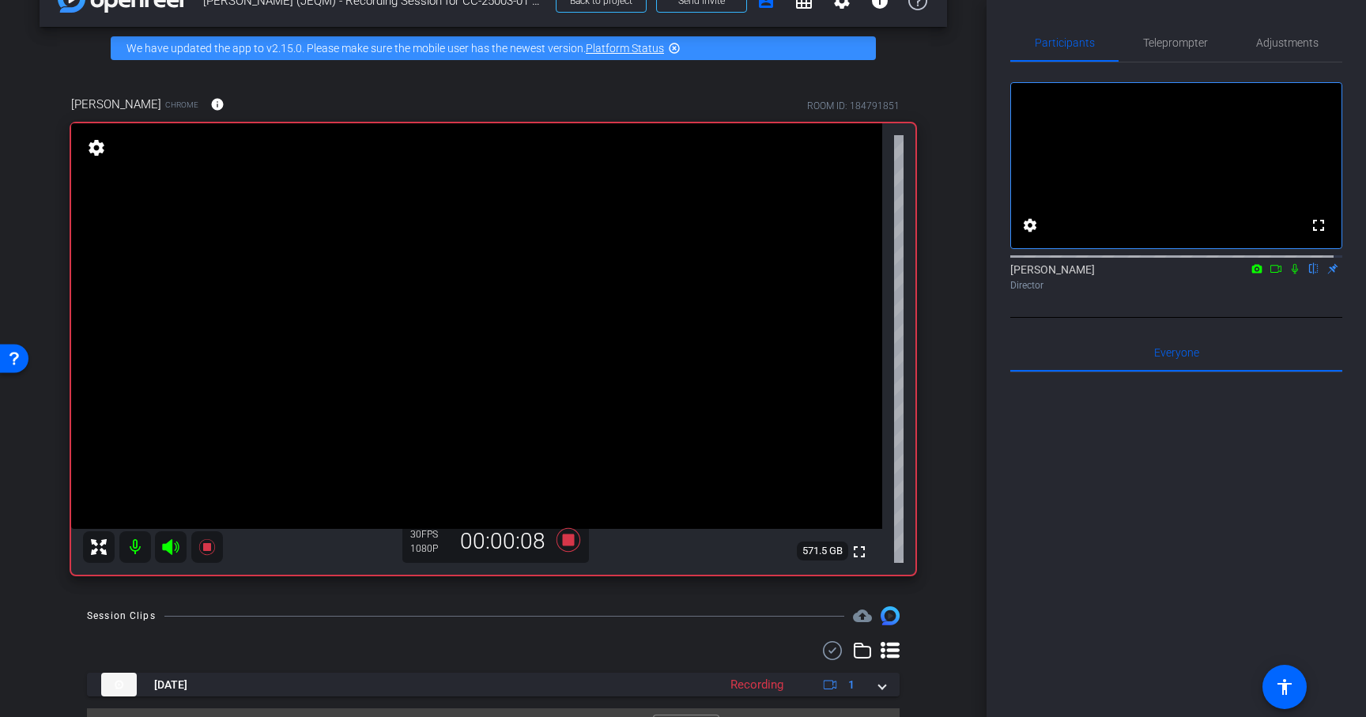
click at [1288, 274] on icon at bounding box center [1294, 268] width 13 height 11
click at [1291, 274] on icon at bounding box center [1294, 269] width 6 height 10
click at [1291, 274] on icon at bounding box center [1295, 269] width 9 height 10
click at [1291, 274] on icon at bounding box center [1294, 269] width 6 height 10
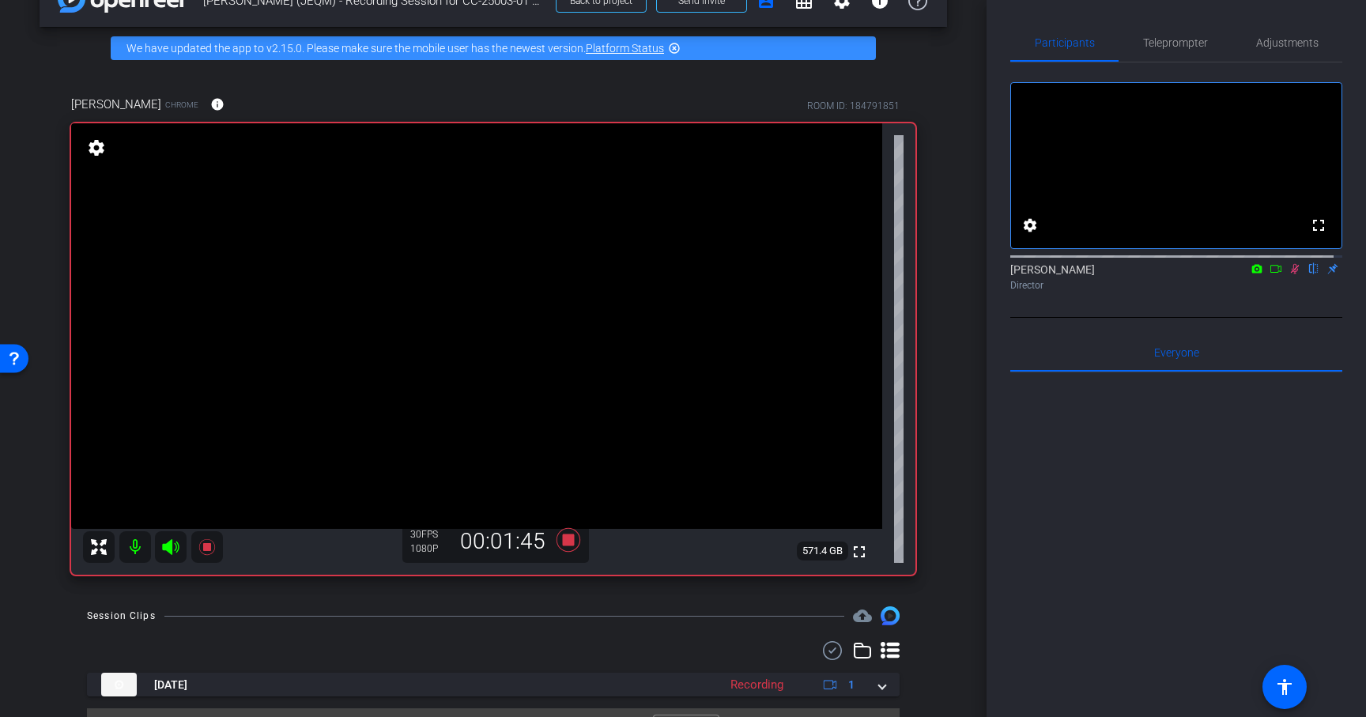
click at [1288, 274] on icon at bounding box center [1294, 268] width 13 height 11
click at [1291, 274] on icon at bounding box center [1294, 269] width 6 height 10
click at [1288, 274] on icon at bounding box center [1294, 268] width 13 height 11
click at [1291, 274] on icon at bounding box center [1294, 269] width 6 height 10
click at [1288, 274] on icon at bounding box center [1294, 268] width 13 height 11
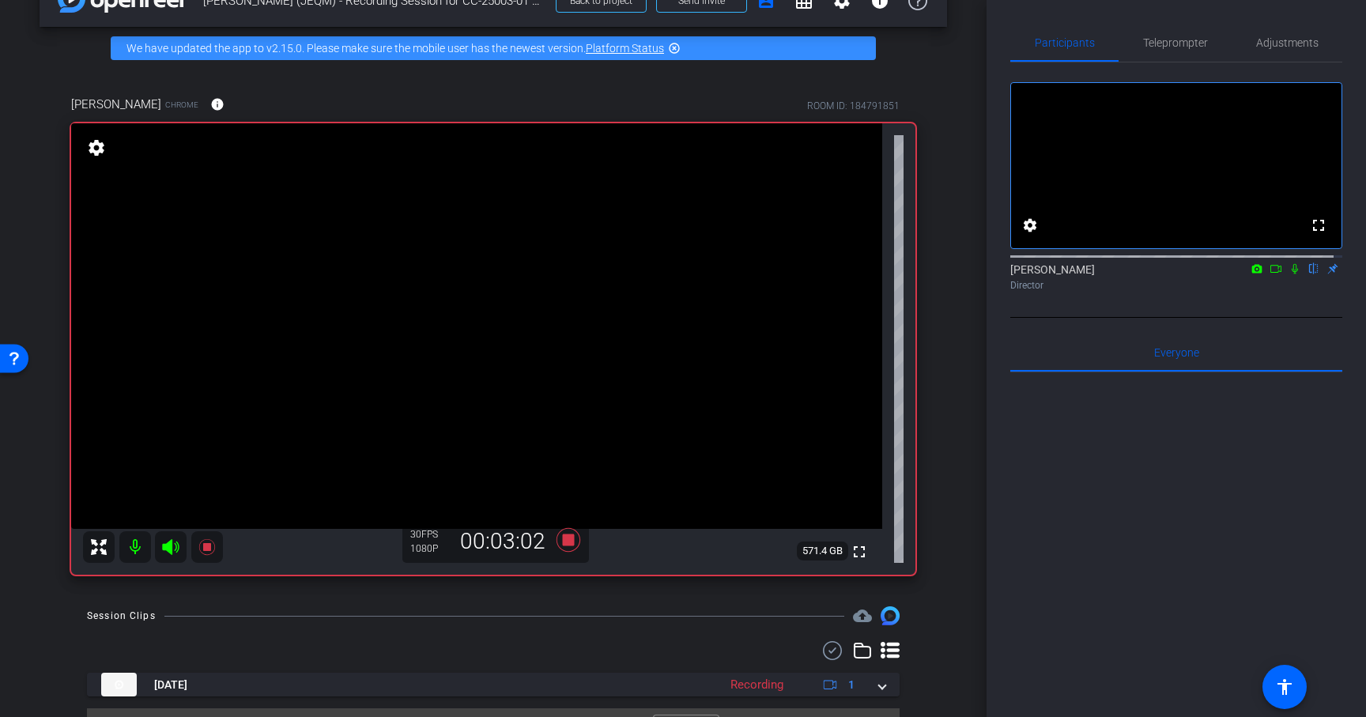
drag, startPoint x: 1288, startPoint y: 284, endPoint x: 1278, endPoint y: 321, distance: 38.3
click at [1291, 274] on icon at bounding box center [1294, 269] width 6 height 10
click at [1287, 292] on div "[PERSON_NAME] flip Director" at bounding box center [1176, 277] width 332 height 31
click at [1288, 274] on icon at bounding box center [1294, 268] width 13 height 11
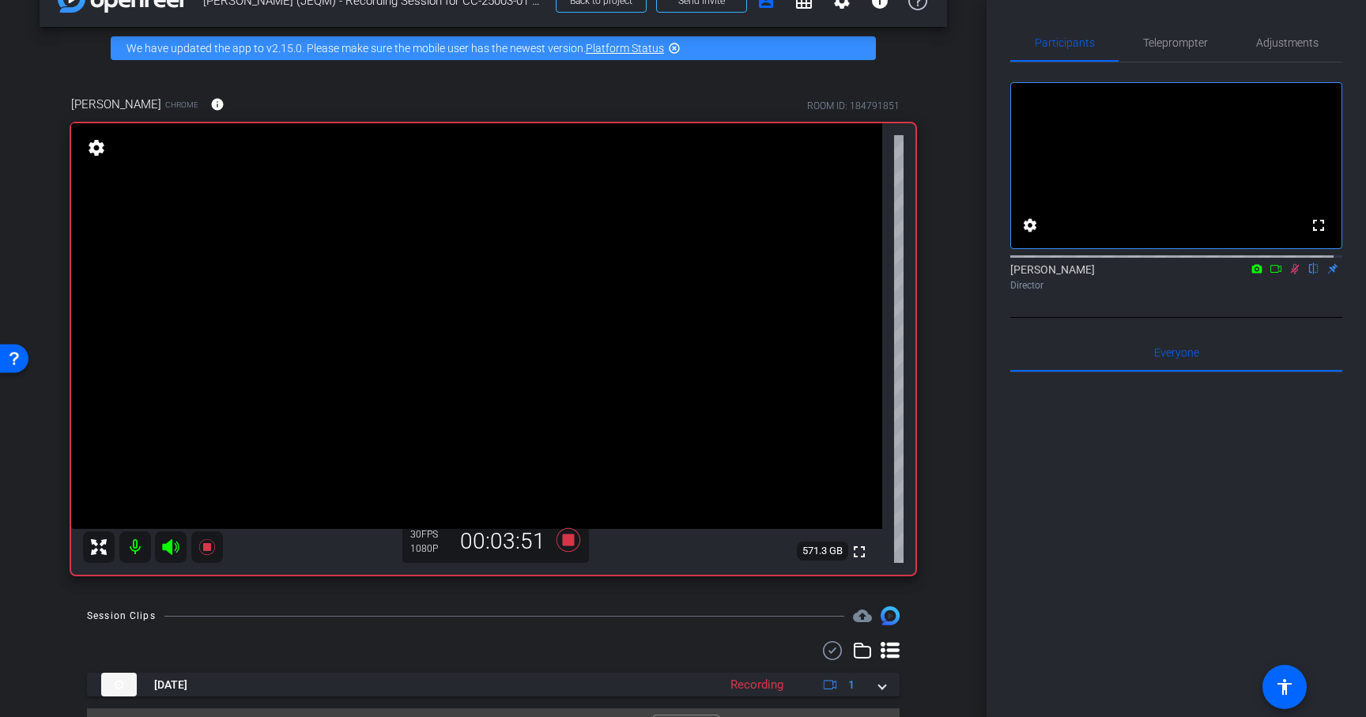
click at [1288, 274] on icon at bounding box center [1294, 268] width 13 height 11
click at [1291, 274] on icon at bounding box center [1294, 269] width 6 height 10
drag, startPoint x: 1268, startPoint y: 321, endPoint x: 1285, endPoint y: 292, distance: 33.3
click at [1285, 292] on div "fullscreen settings [PERSON_NAME] flip Director" at bounding box center [1176, 189] width 332 height 255
click at [1284, 288] on div "[PERSON_NAME] flip Director" at bounding box center [1176, 277] width 332 height 31
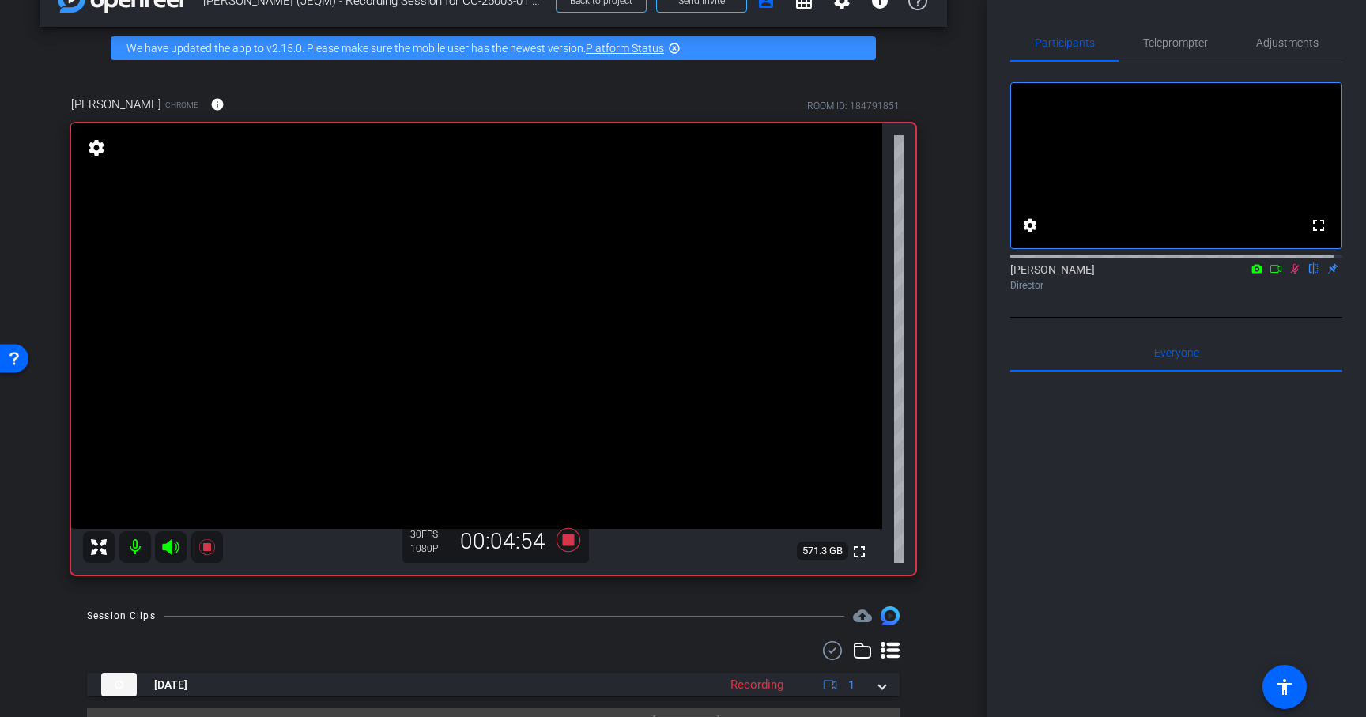
click at [1288, 274] on icon at bounding box center [1294, 268] width 13 height 11
click at [1291, 274] on icon at bounding box center [1294, 269] width 6 height 10
click at [1288, 274] on icon at bounding box center [1294, 268] width 13 height 11
click at [1291, 274] on icon at bounding box center [1295, 269] width 9 height 10
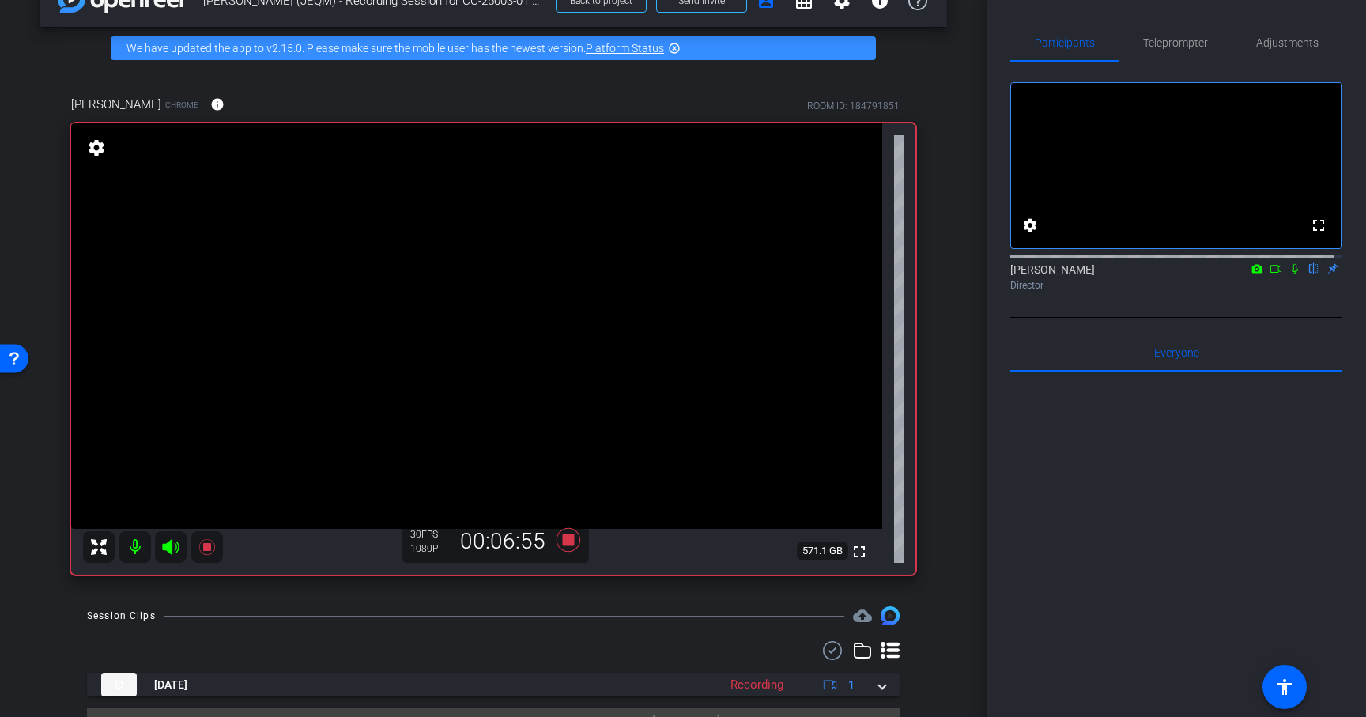
click at [1291, 274] on icon at bounding box center [1294, 269] width 6 height 10
click at [1291, 274] on icon at bounding box center [1295, 269] width 9 height 10
click at [564, 541] on icon at bounding box center [568, 540] width 24 height 24
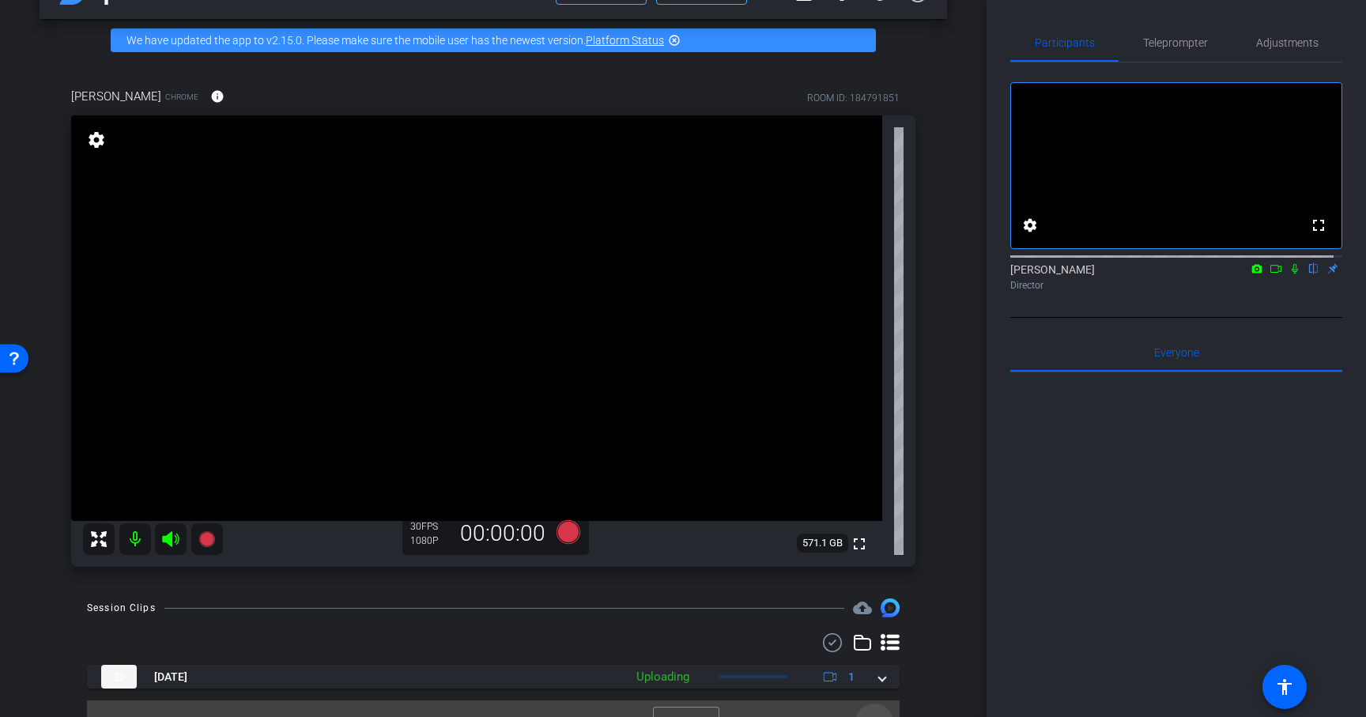
scroll to position [77, 0]
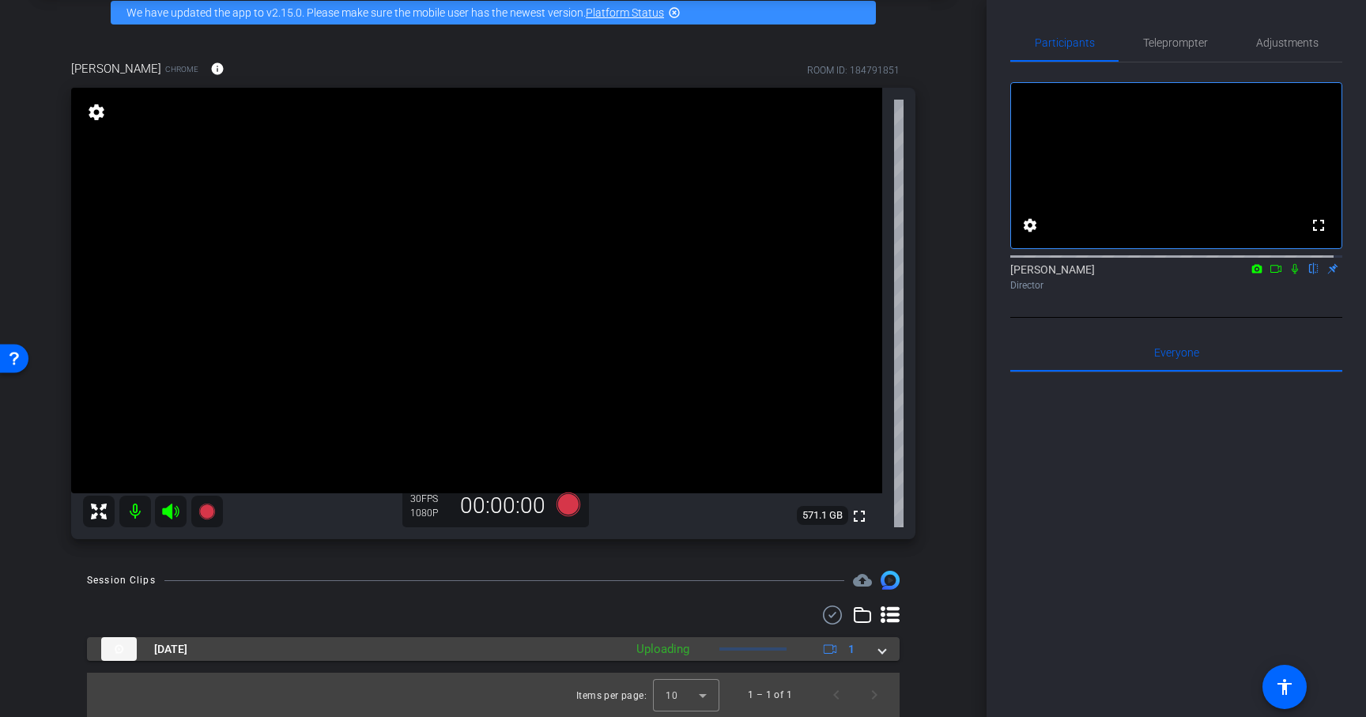
click at [877, 651] on mat-expansion-panel-header "[DATE] Uploading 1" at bounding box center [493, 649] width 813 height 24
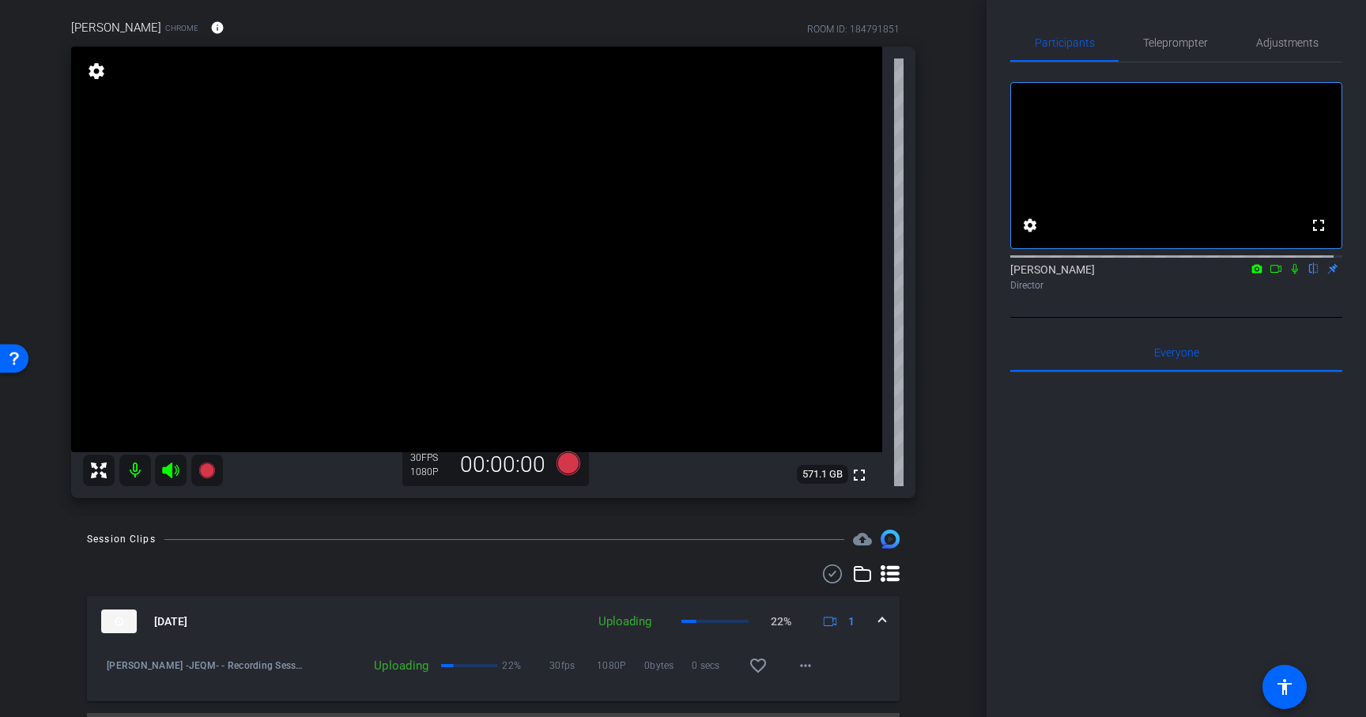
scroll to position [111, 0]
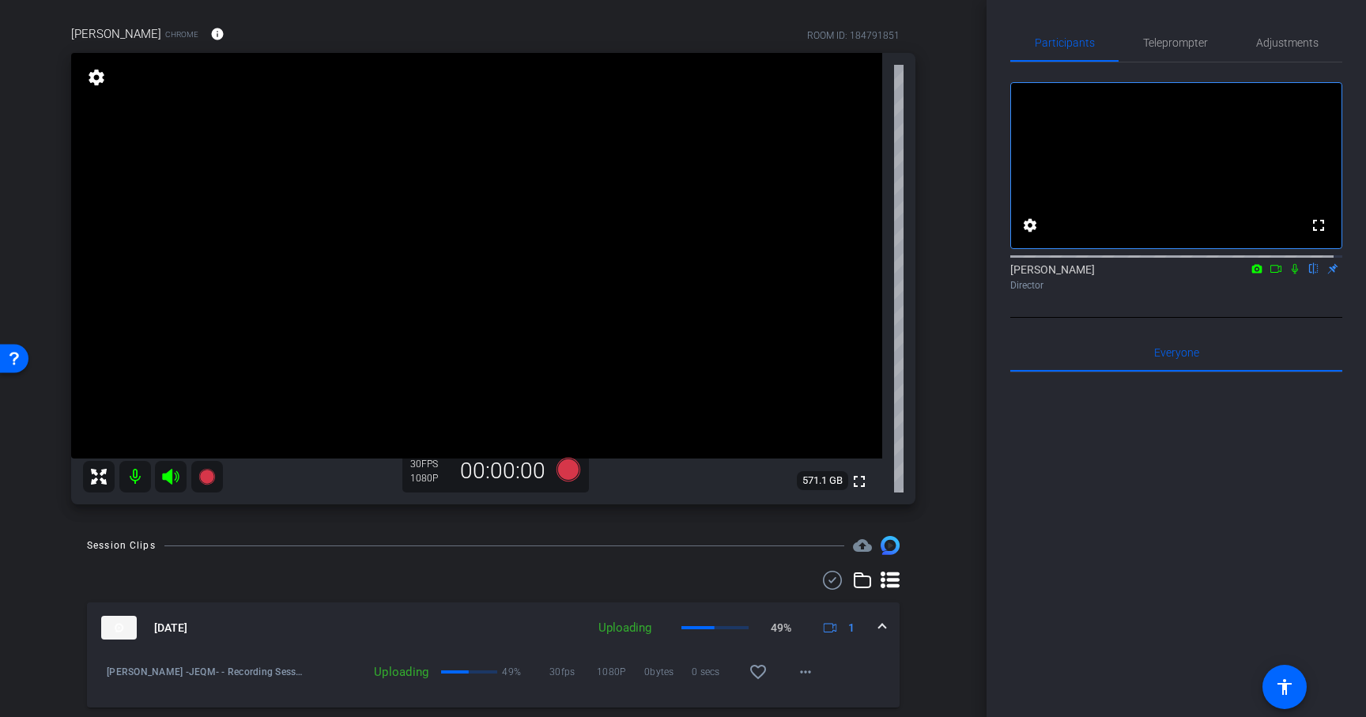
click at [1285, 276] on mat-icon at bounding box center [1294, 269] width 19 height 14
click at [1269, 274] on icon at bounding box center [1275, 268] width 13 height 11
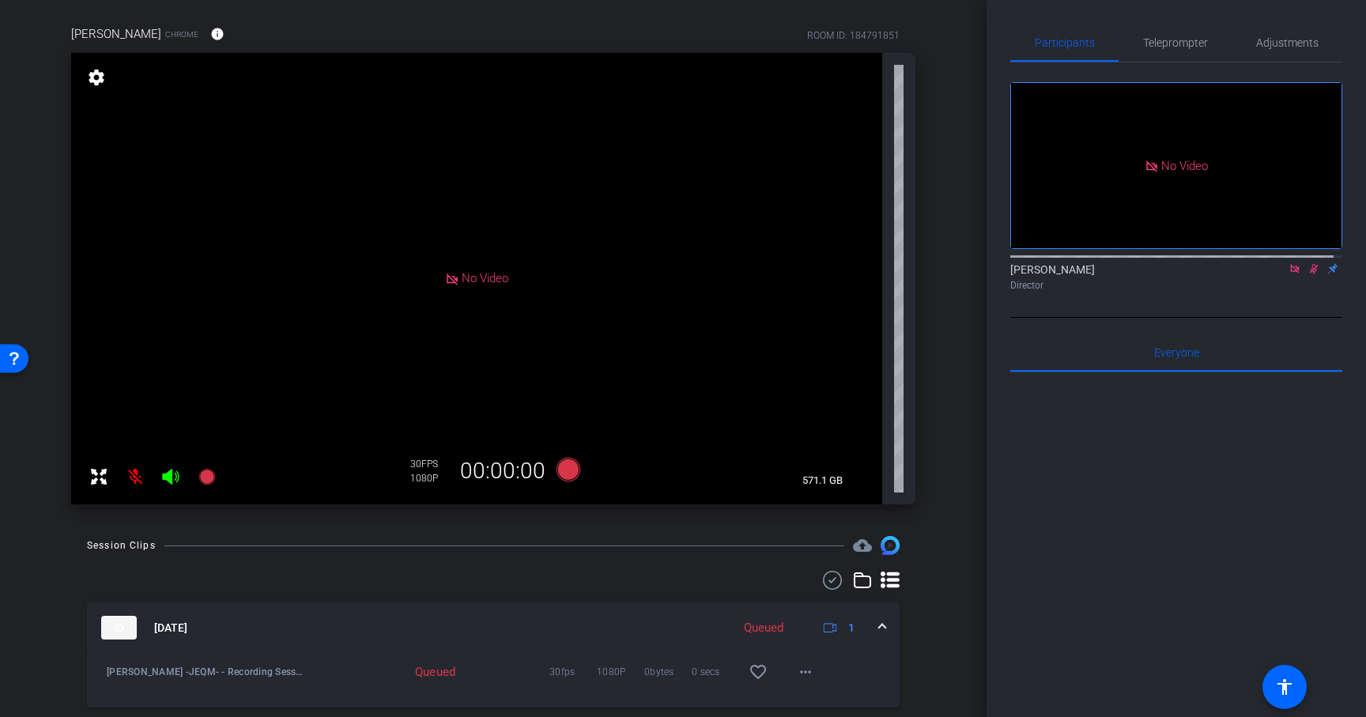
click at [607, 627] on mat-panel-title "[DATE]" at bounding box center [412, 628] width 622 height 24
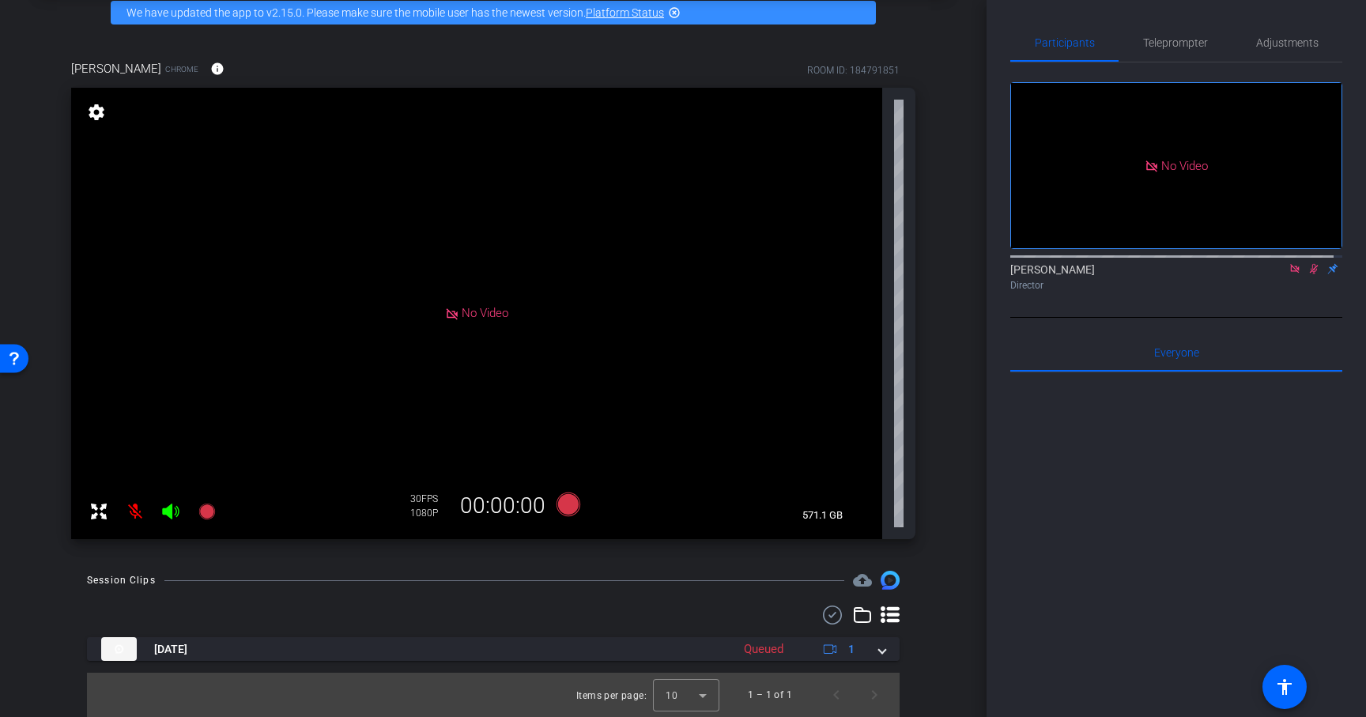
scroll to position [77, 0]
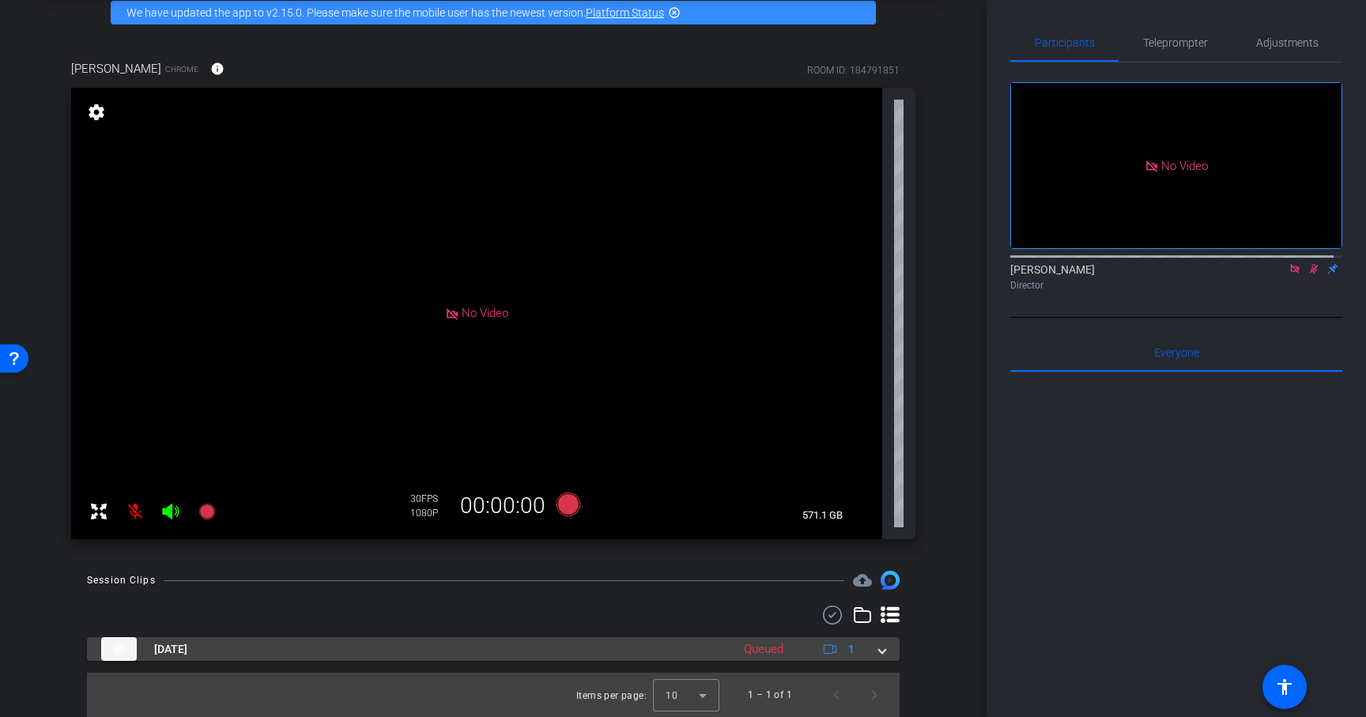
click at [879, 649] on span at bounding box center [882, 649] width 6 height 17
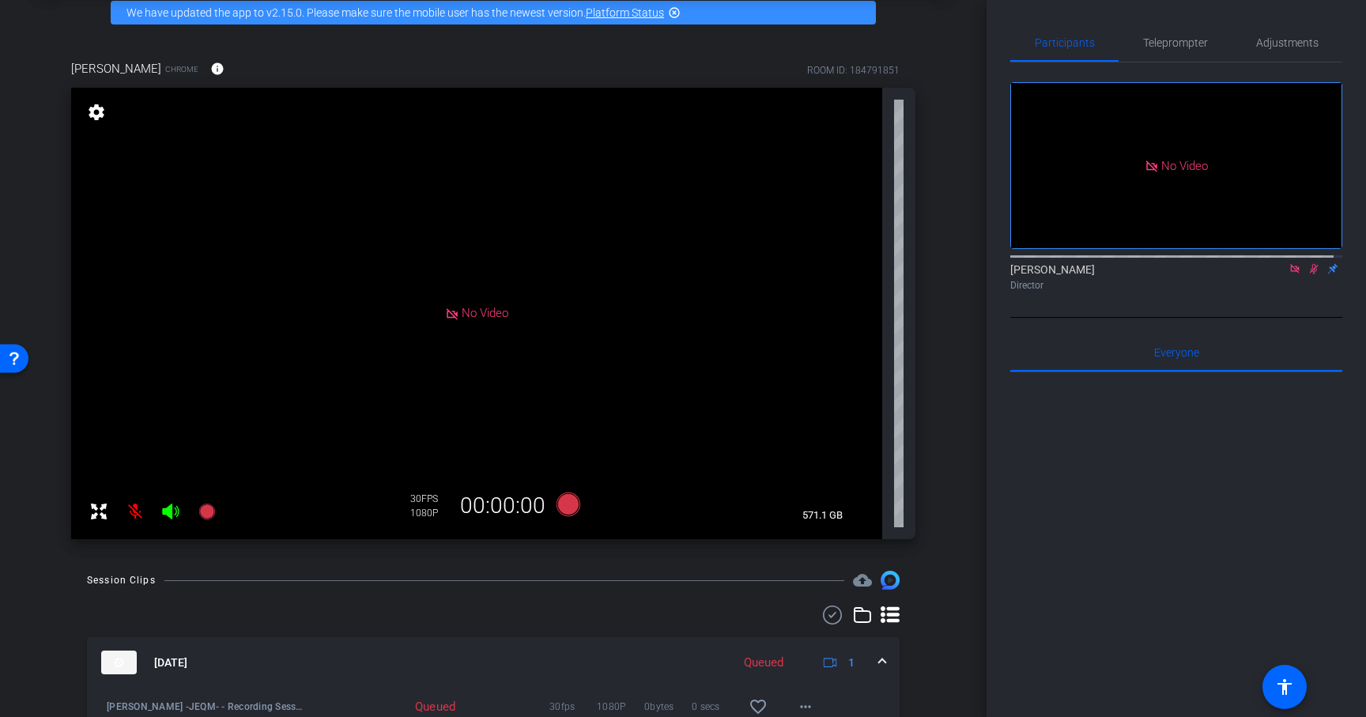
scroll to position [111, 0]
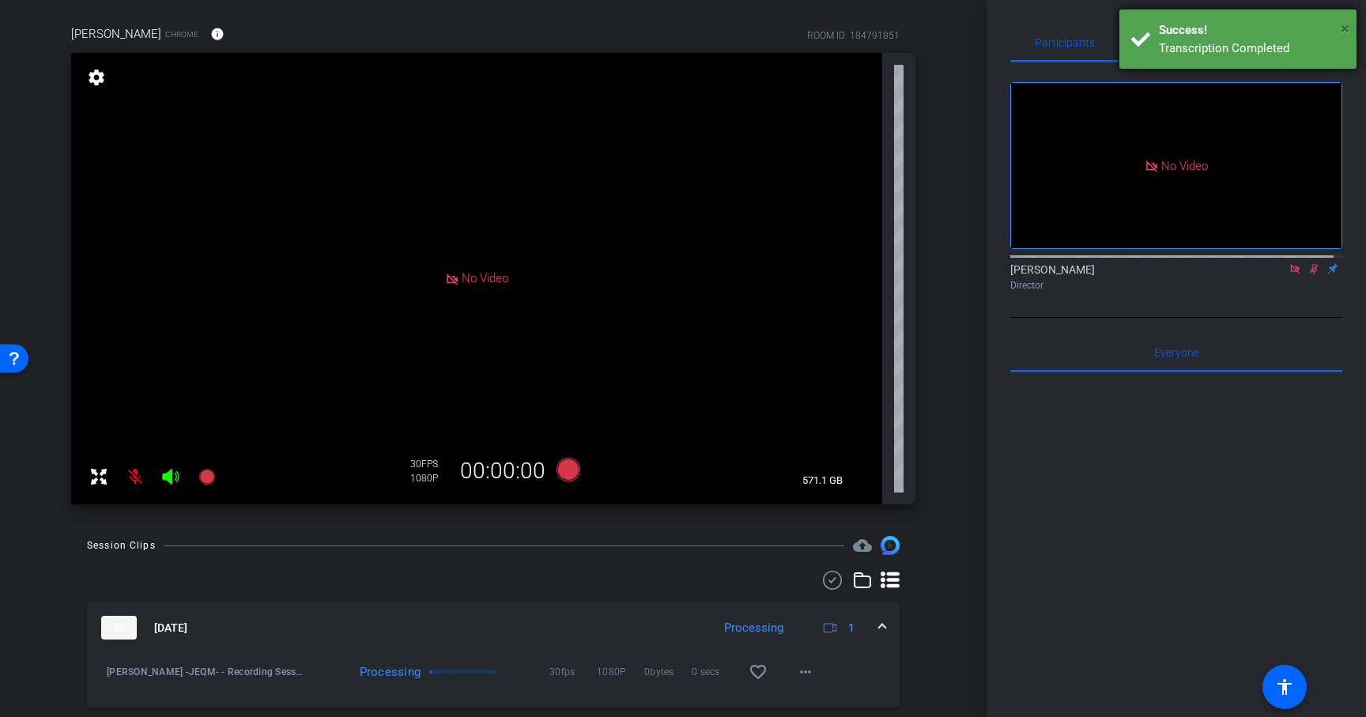
click at [1344, 28] on span "×" at bounding box center [1344, 28] width 9 height 19
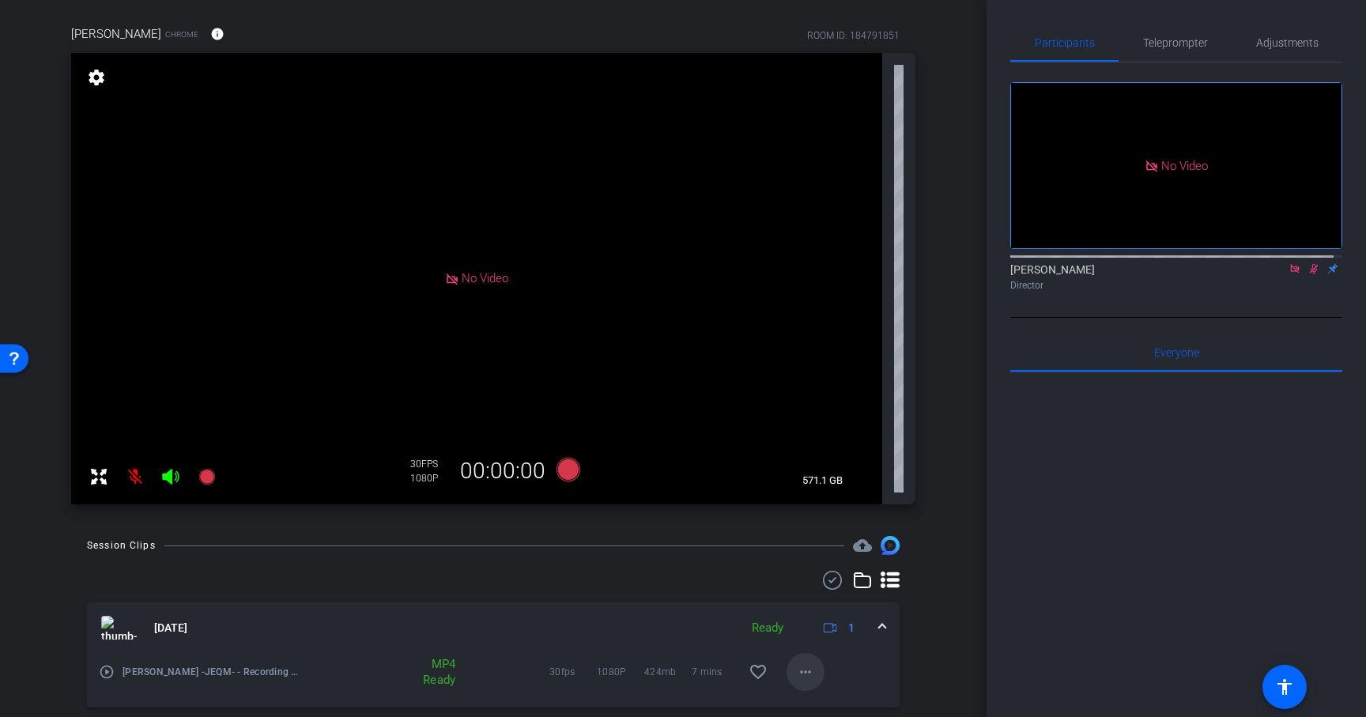
click at [796, 669] on mat-icon "more_horiz" at bounding box center [805, 671] width 19 height 19
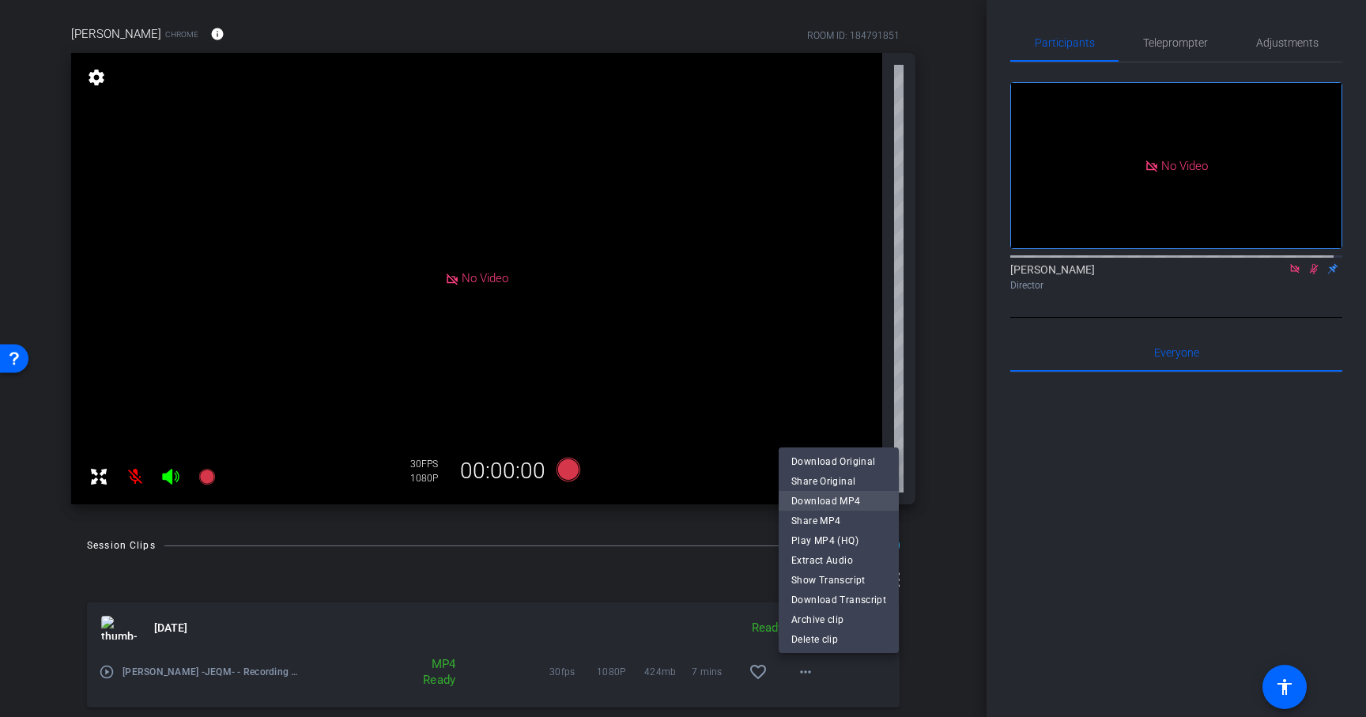
click at [870, 500] on span "Download MP4" at bounding box center [838, 500] width 95 height 19
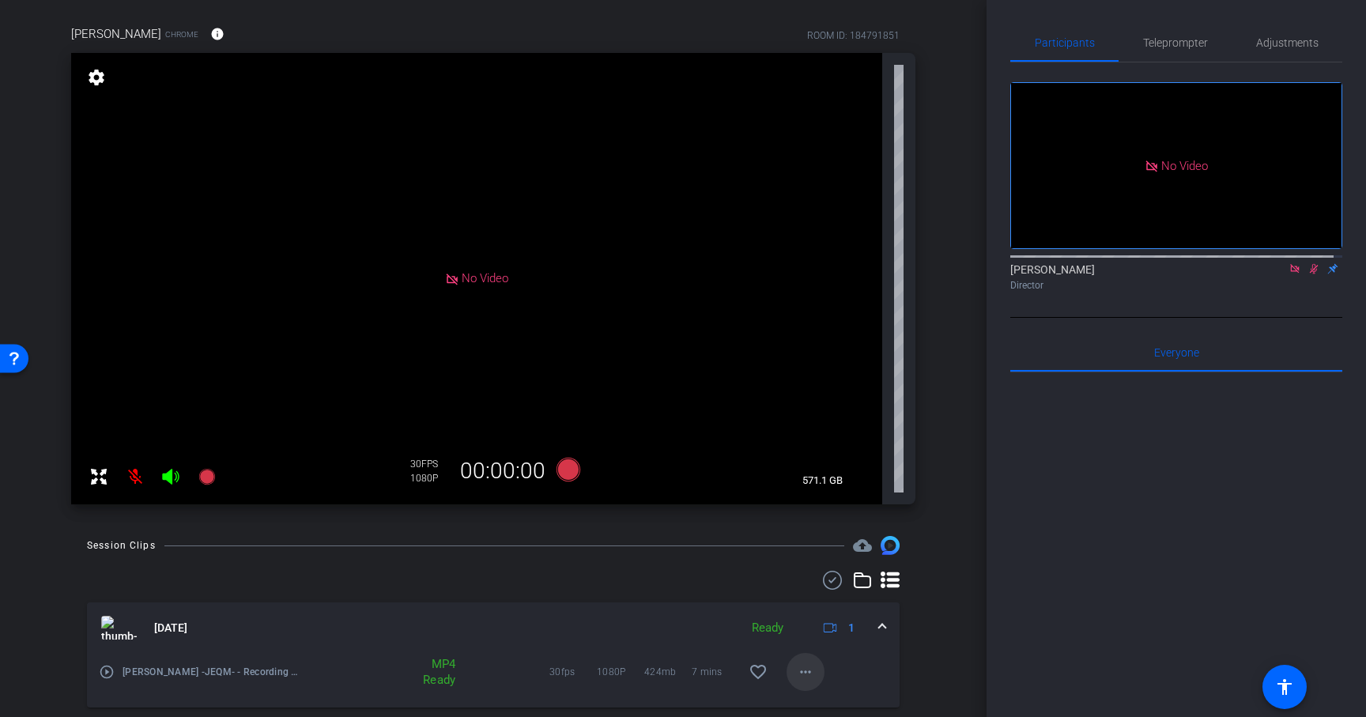
click at [797, 677] on mat-icon "more_horiz" at bounding box center [805, 671] width 19 height 19
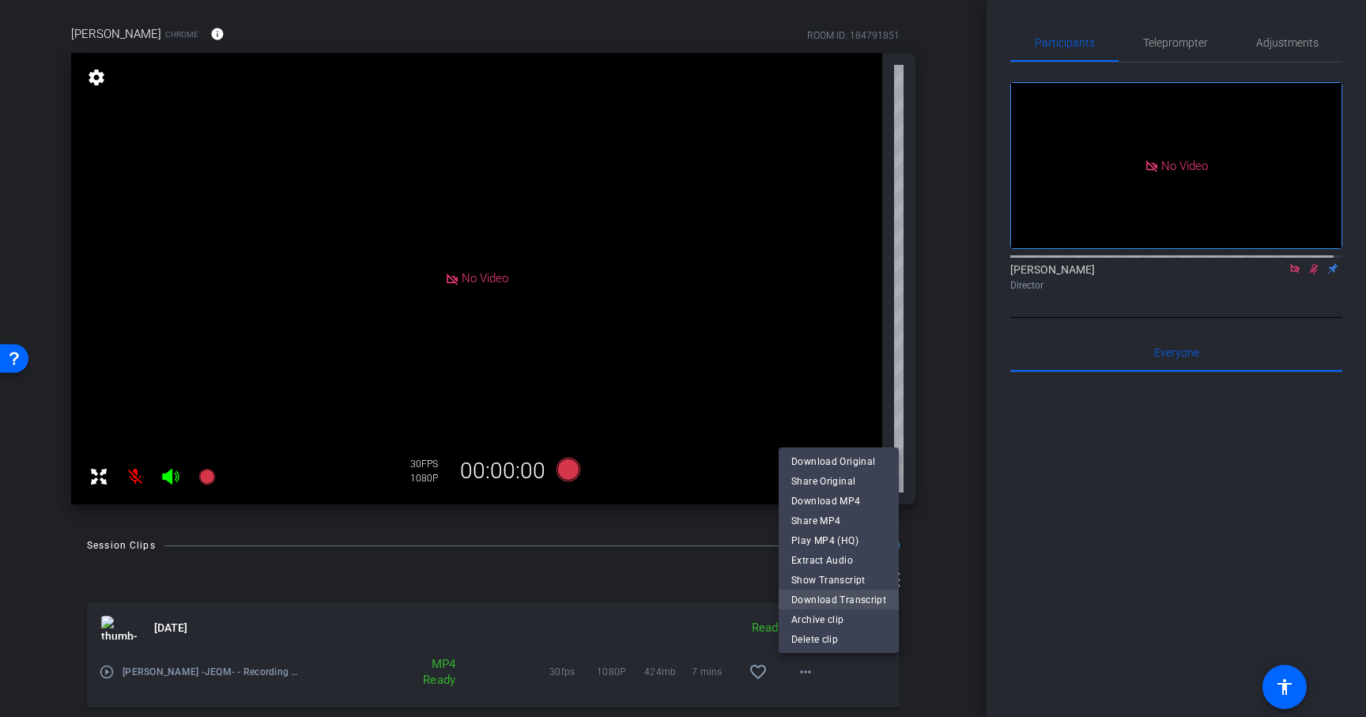
click at [871, 598] on span "Download Transcript" at bounding box center [838, 599] width 95 height 19
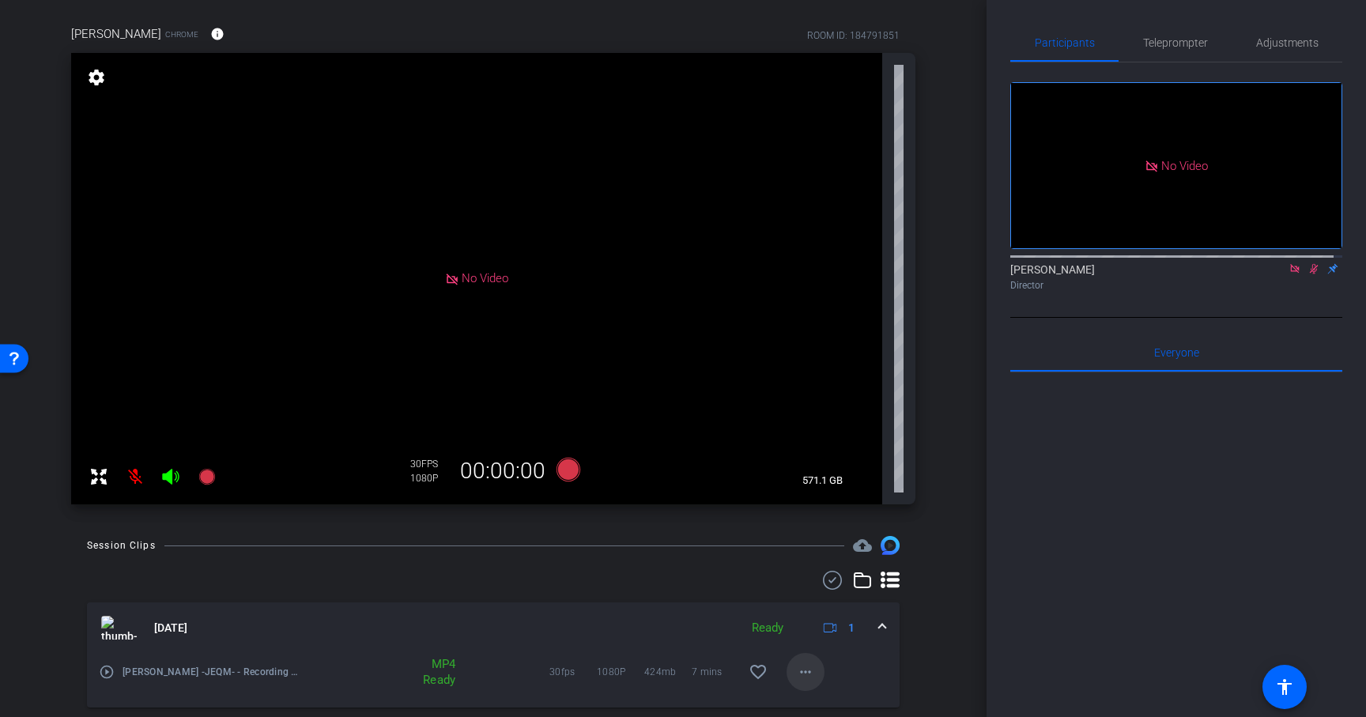
click at [799, 674] on mat-icon "more_horiz" at bounding box center [805, 671] width 19 height 19
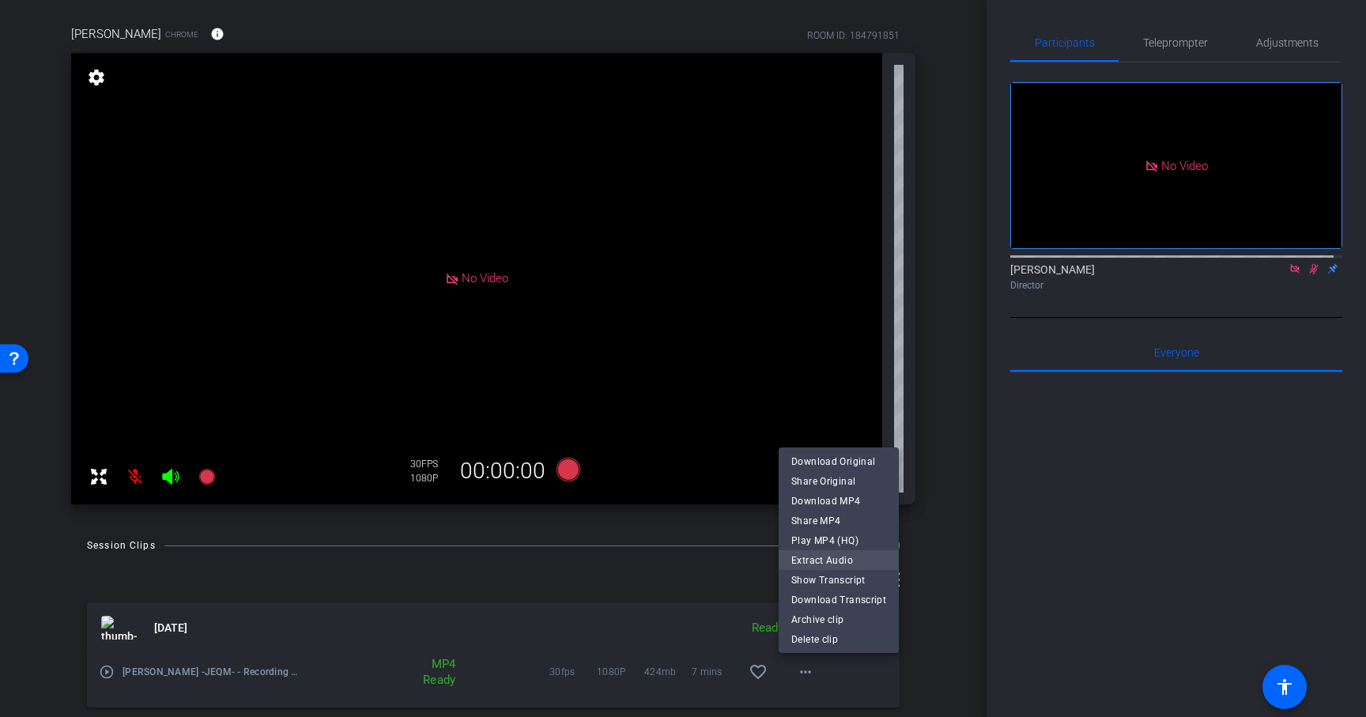
click at [862, 561] on span "Extract Audio" at bounding box center [838, 559] width 95 height 19
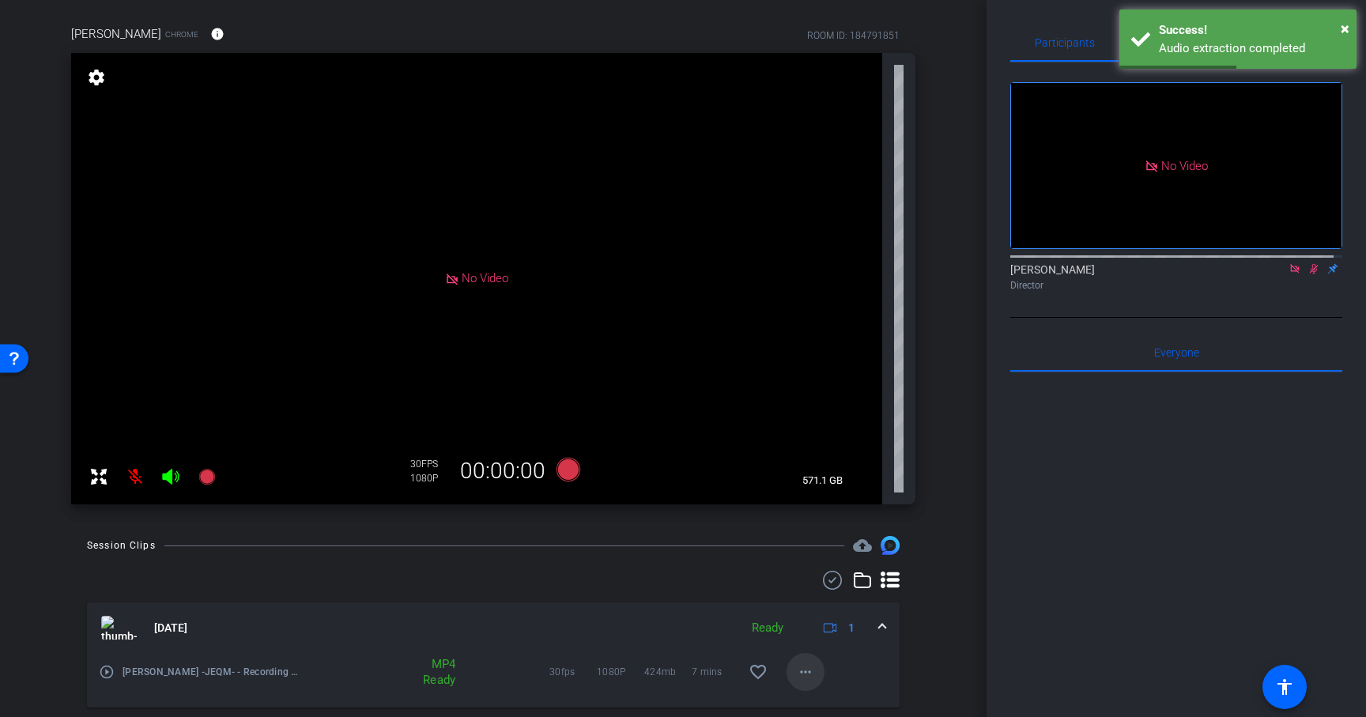
click at [799, 673] on mat-icon "more_horiz" at bounding box center [805, 671] width 19 height 19
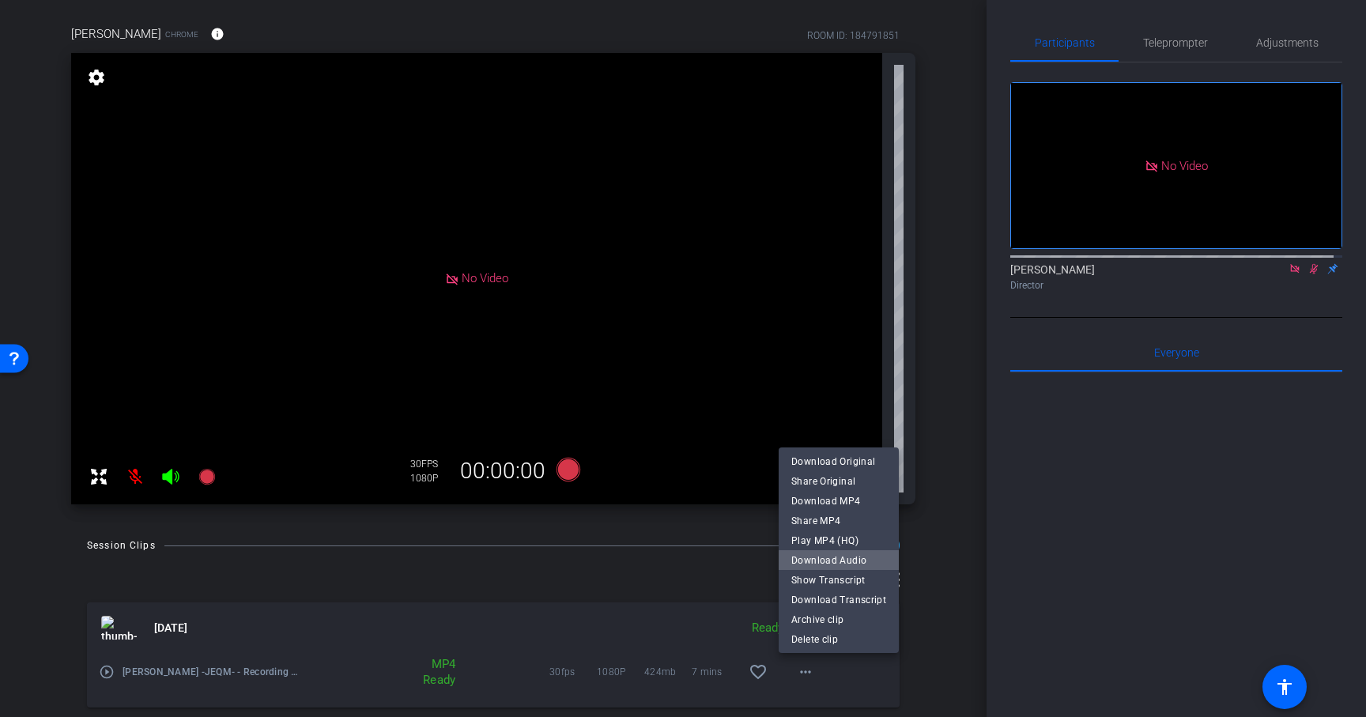
click at [858, 561] on span "Download Audio" at bounding box center [838, 559] width 95 height 19
